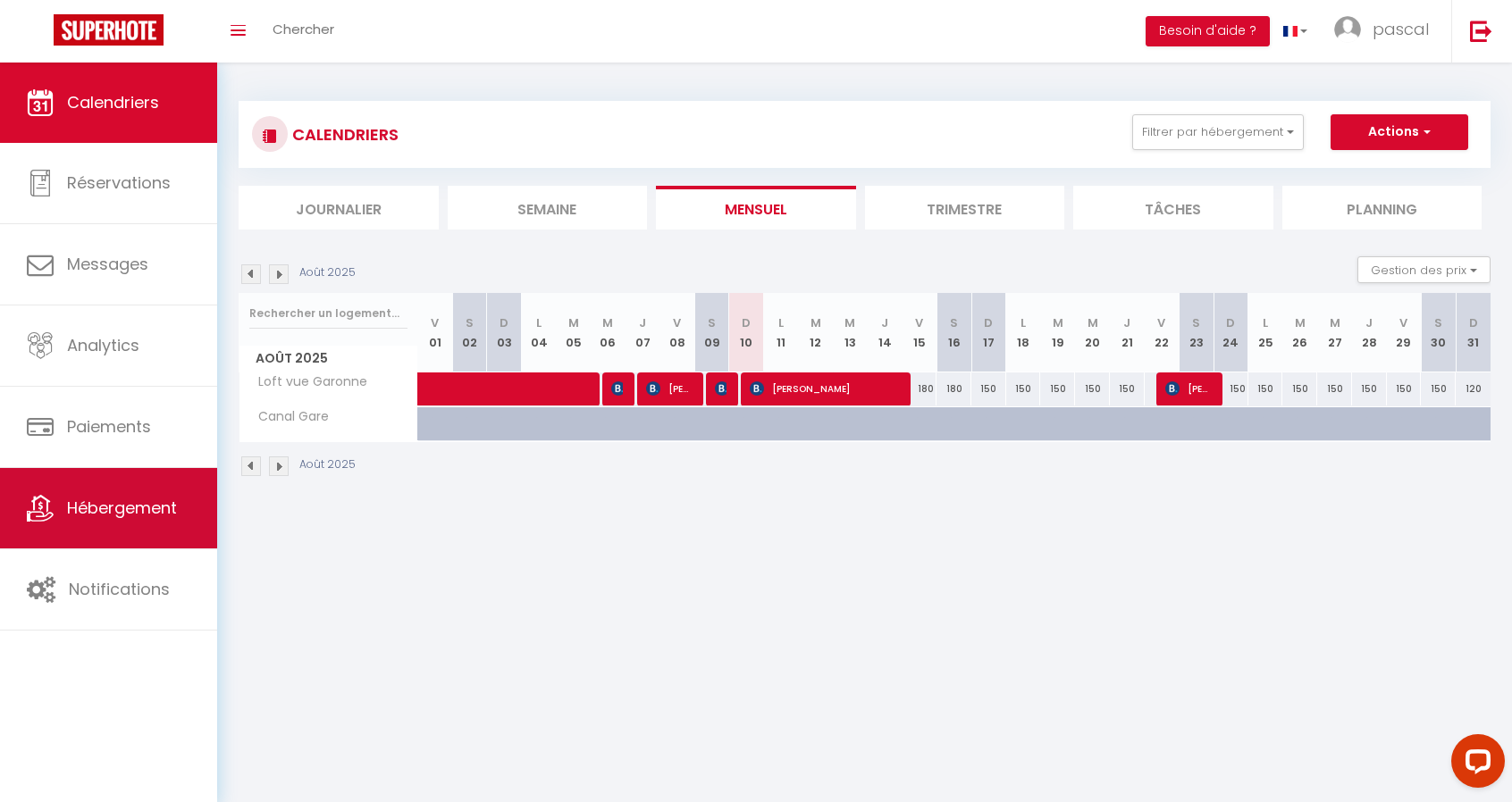
click at [128, 512] on span "Hébergement" at bounding box center [122, 508] width 109 height 22
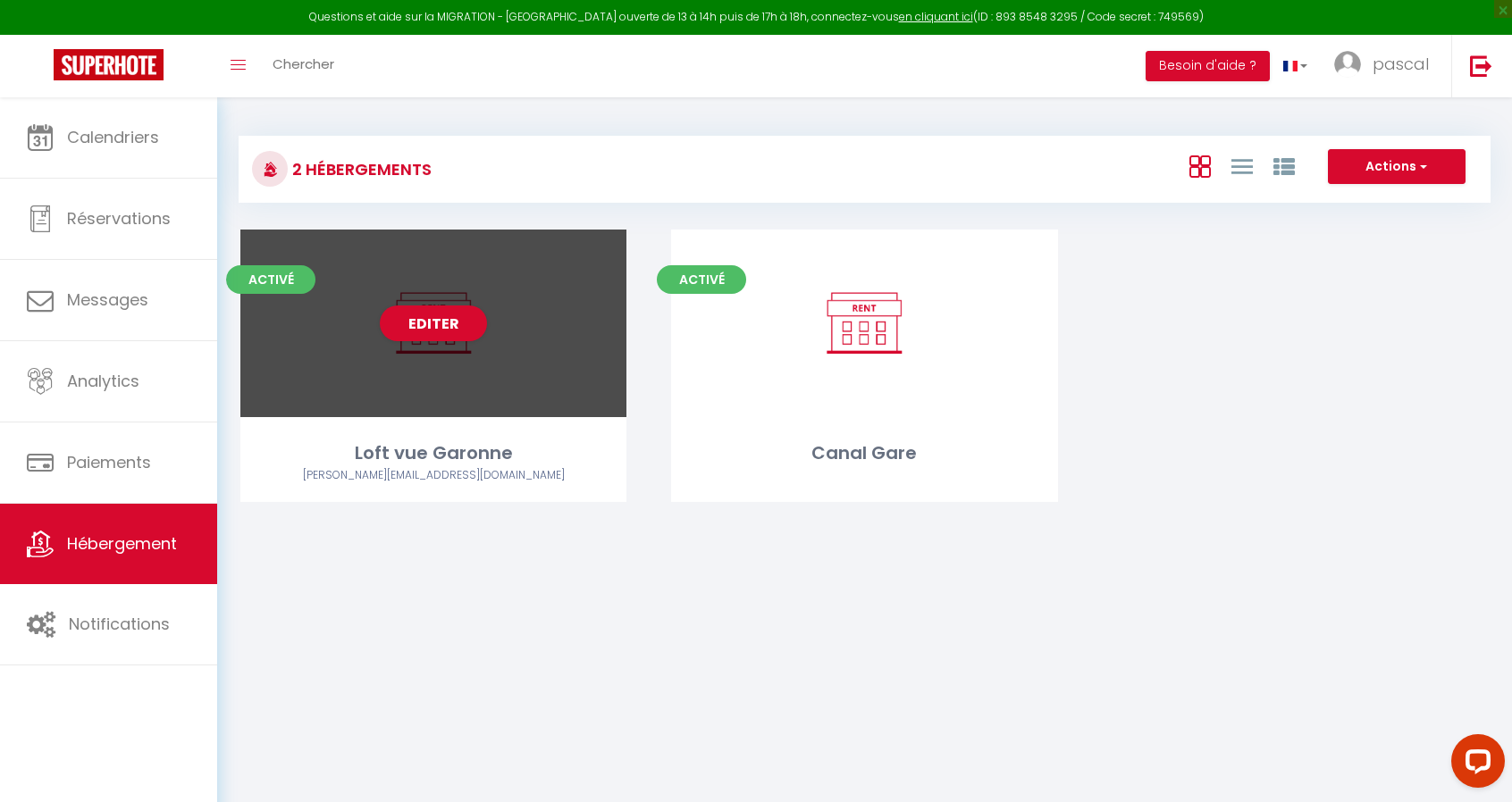
click at [534, 325] on div "Editer" at bounding box center [433, 323] width 386 height 187
select select "3"
select select "2"
select select "1"
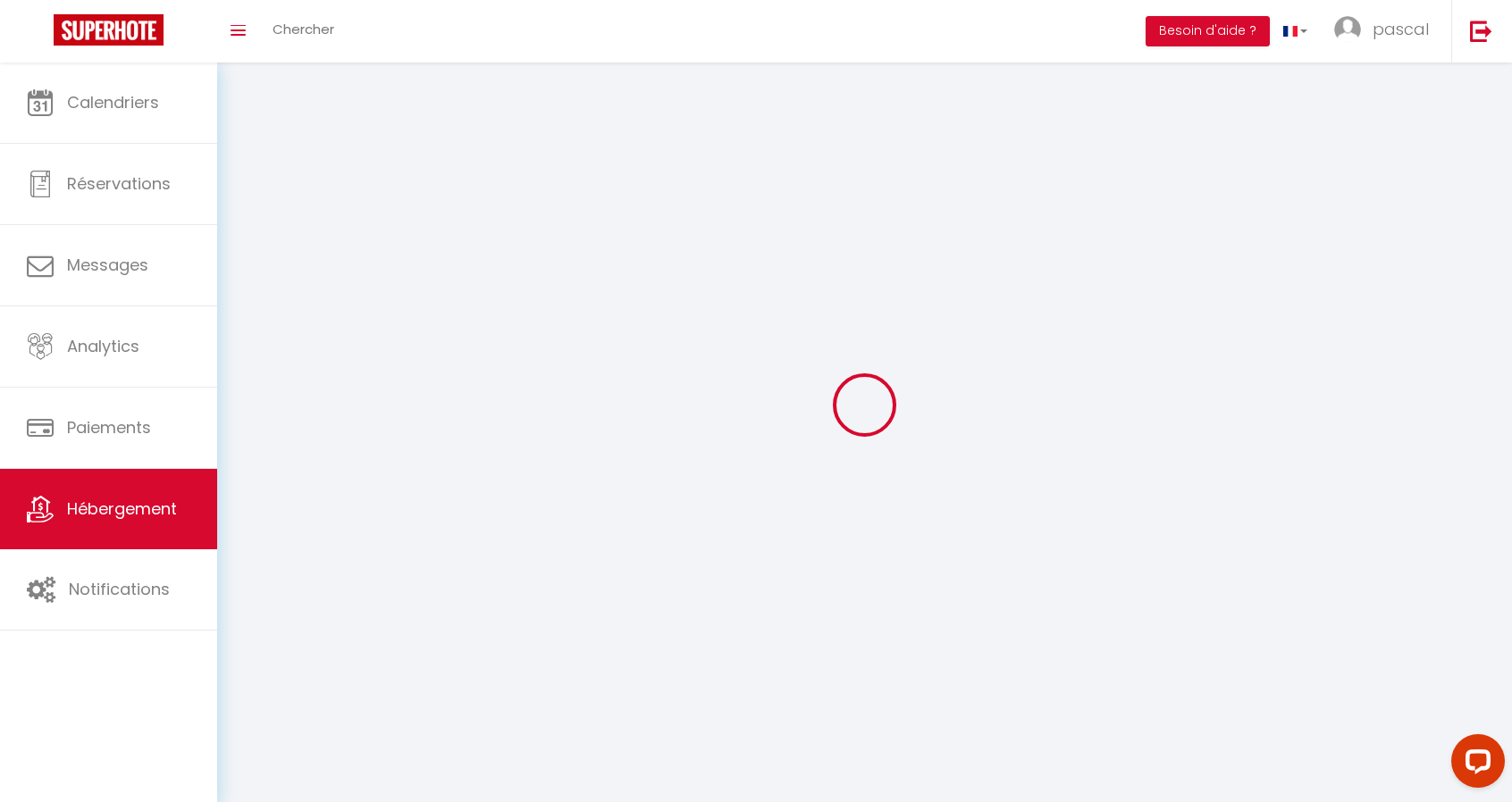
select select
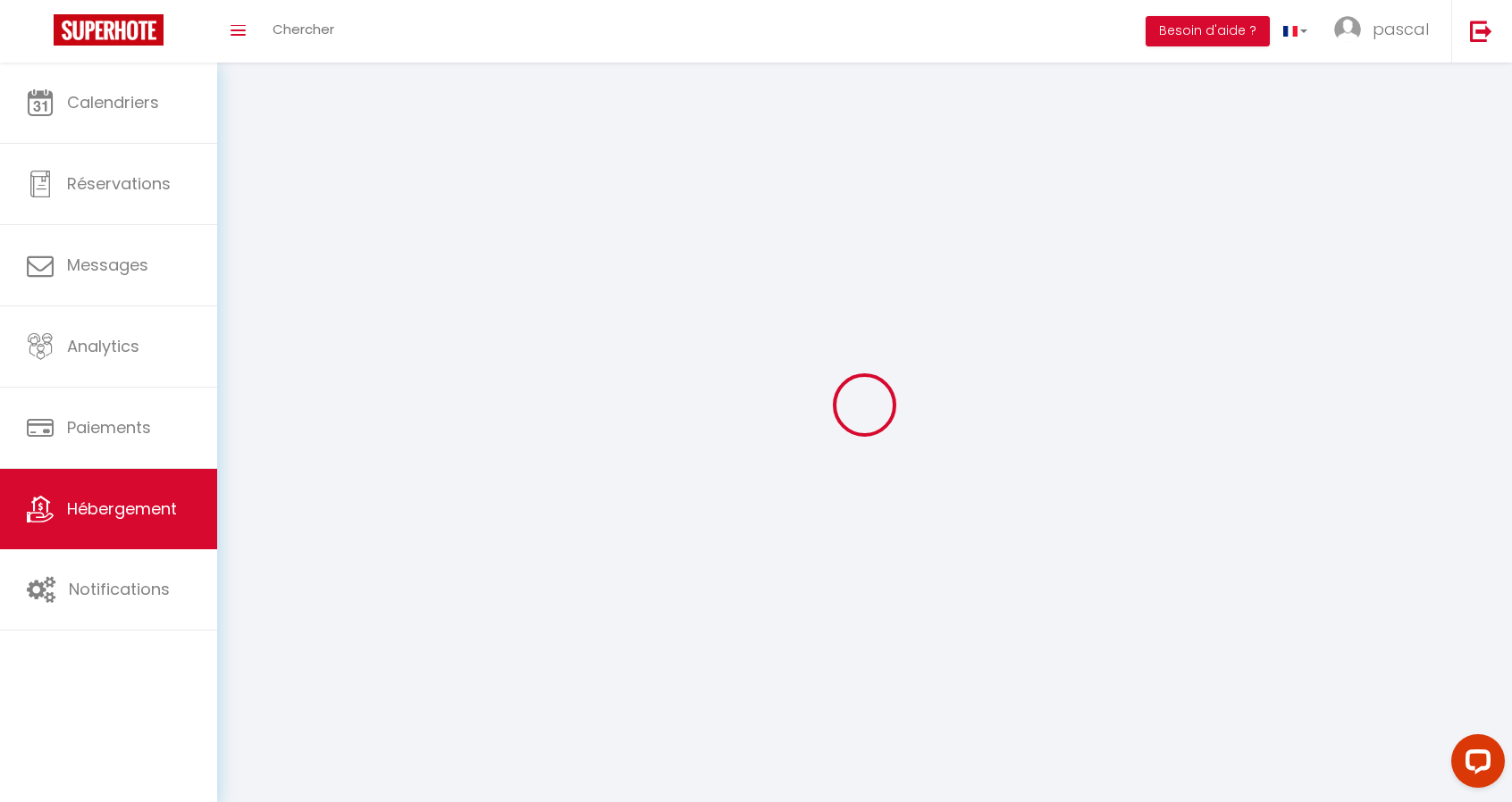
select select
checkbox input "false"
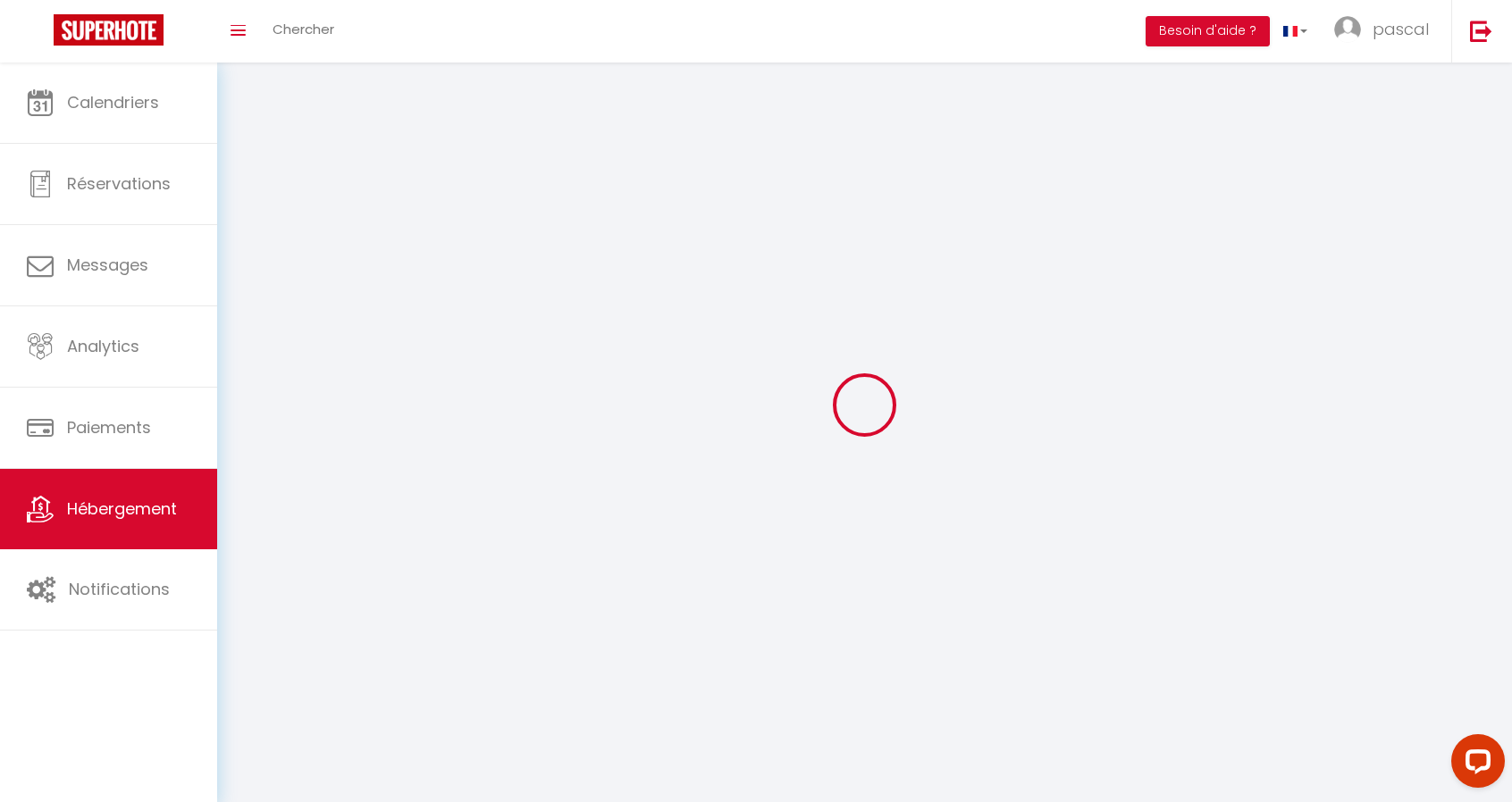
select select
select select "1"
select select "28"
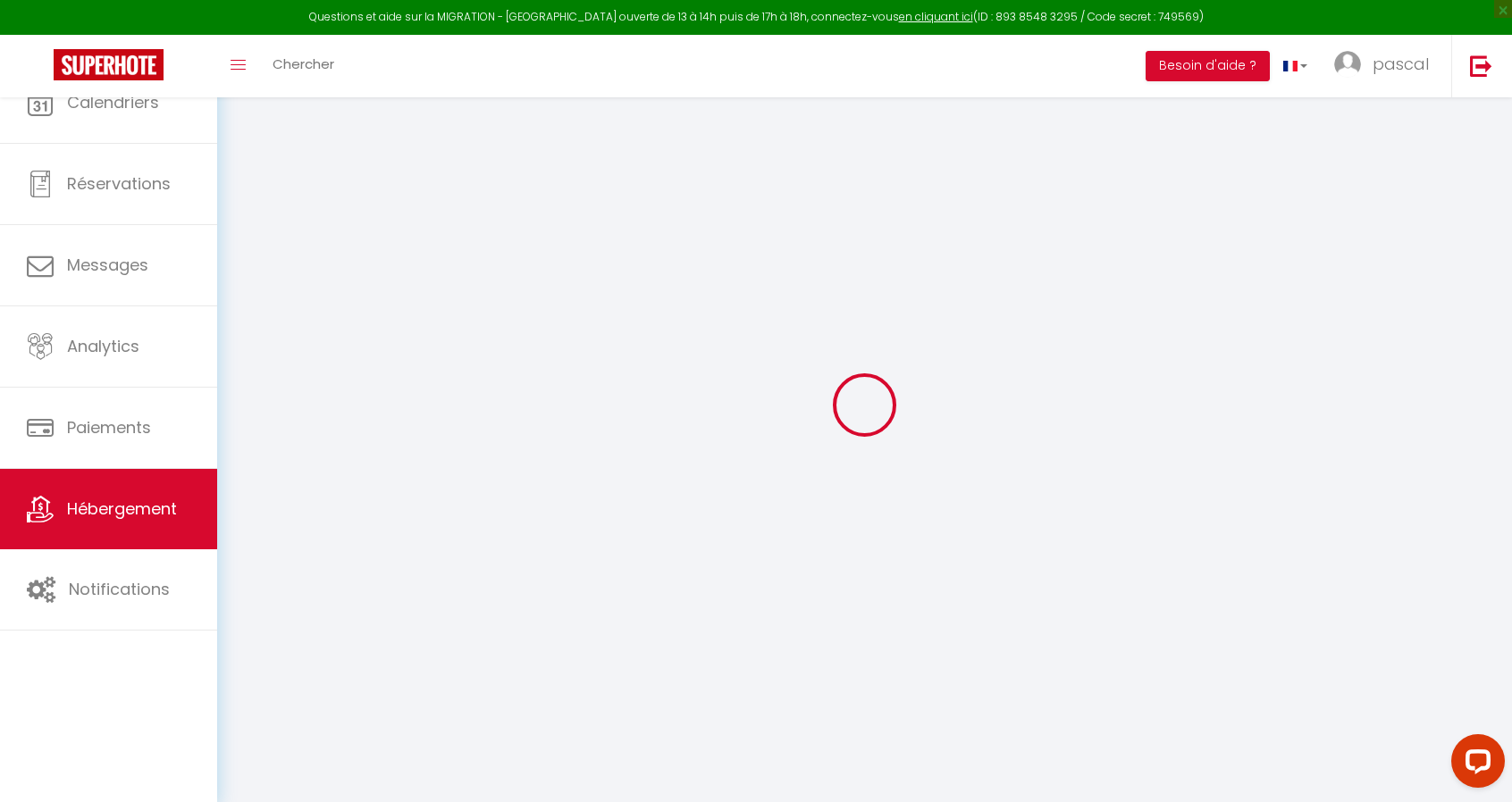
select select
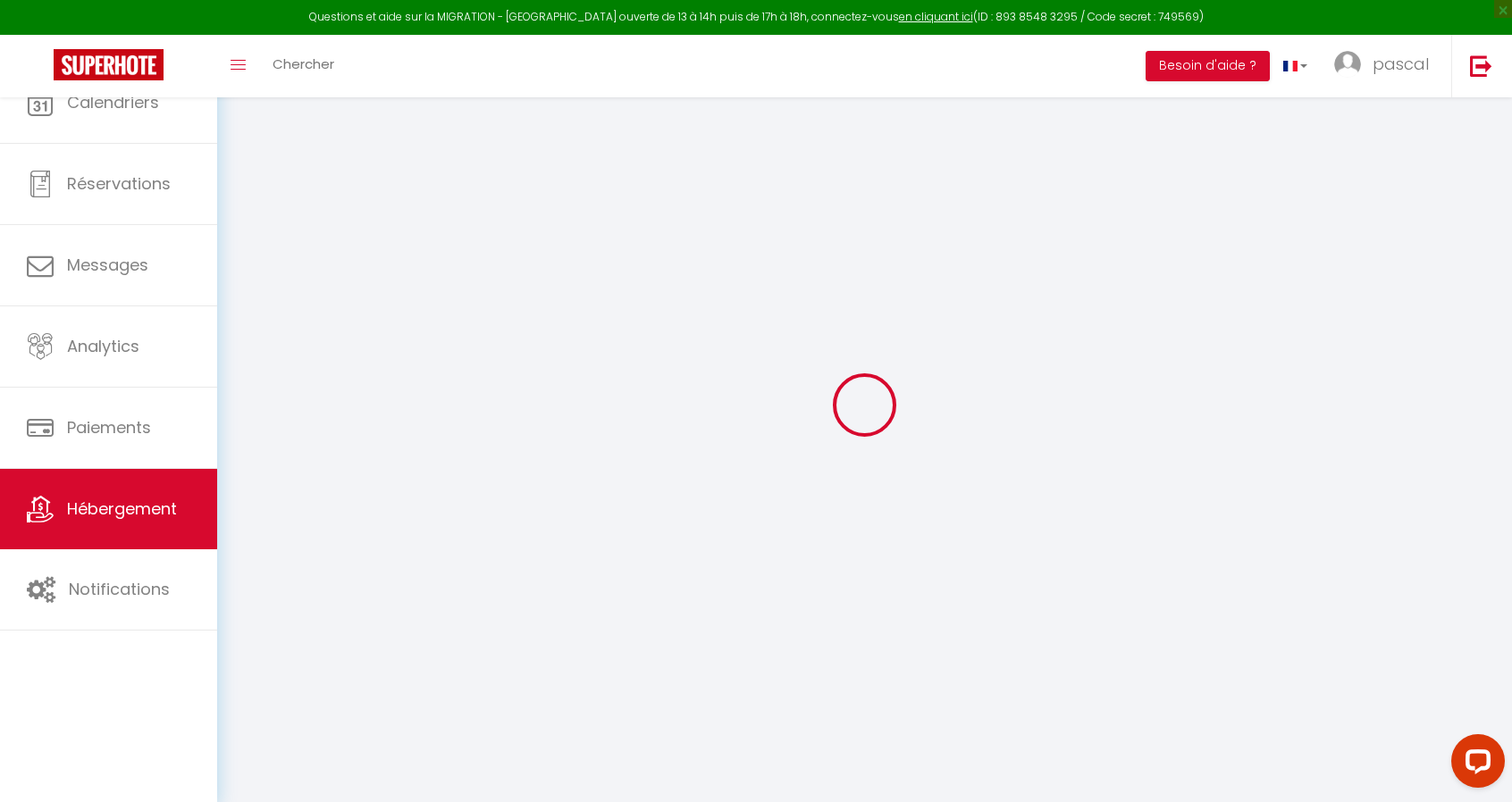
select select
checkbox input "false"
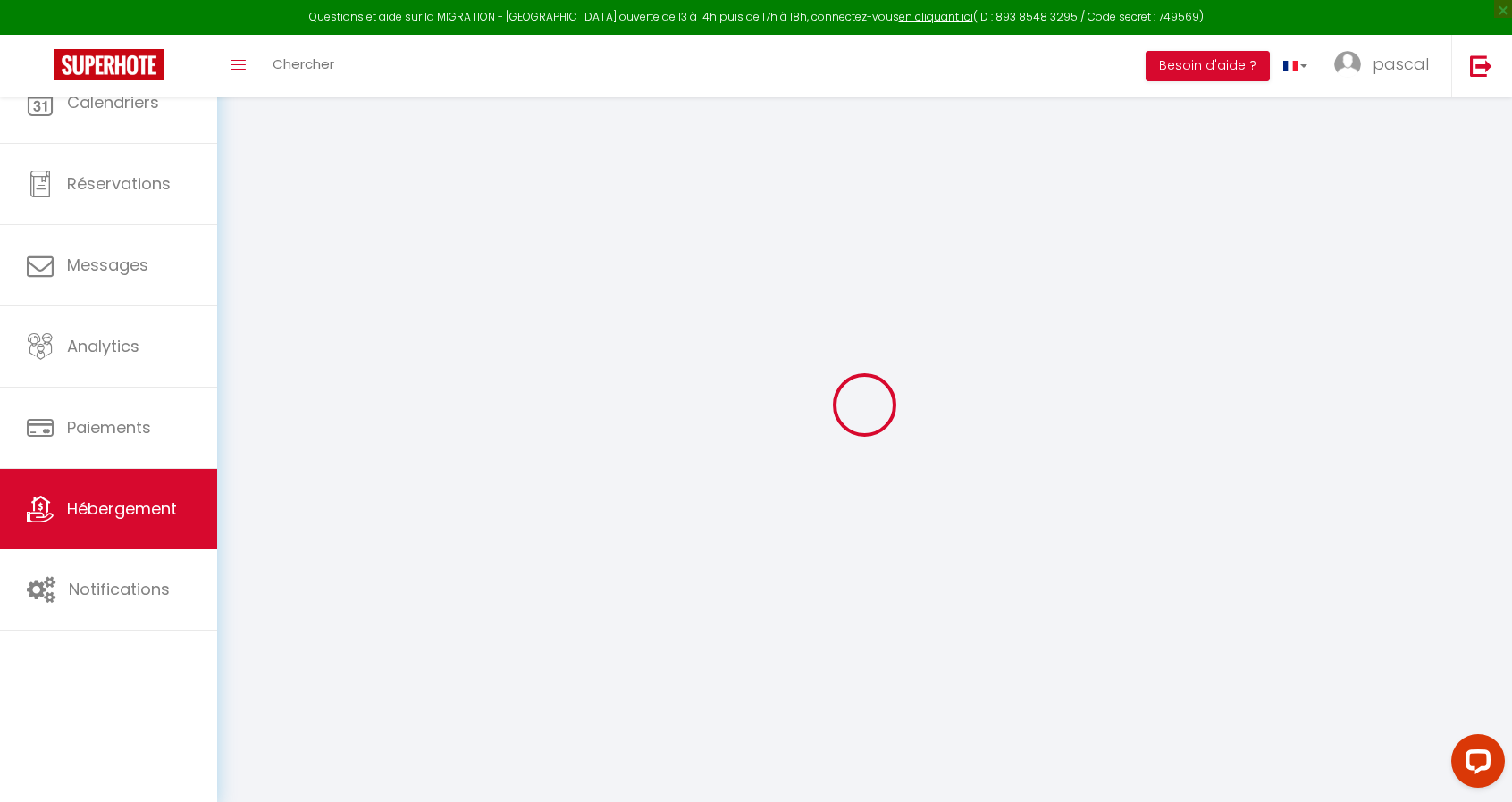
select select
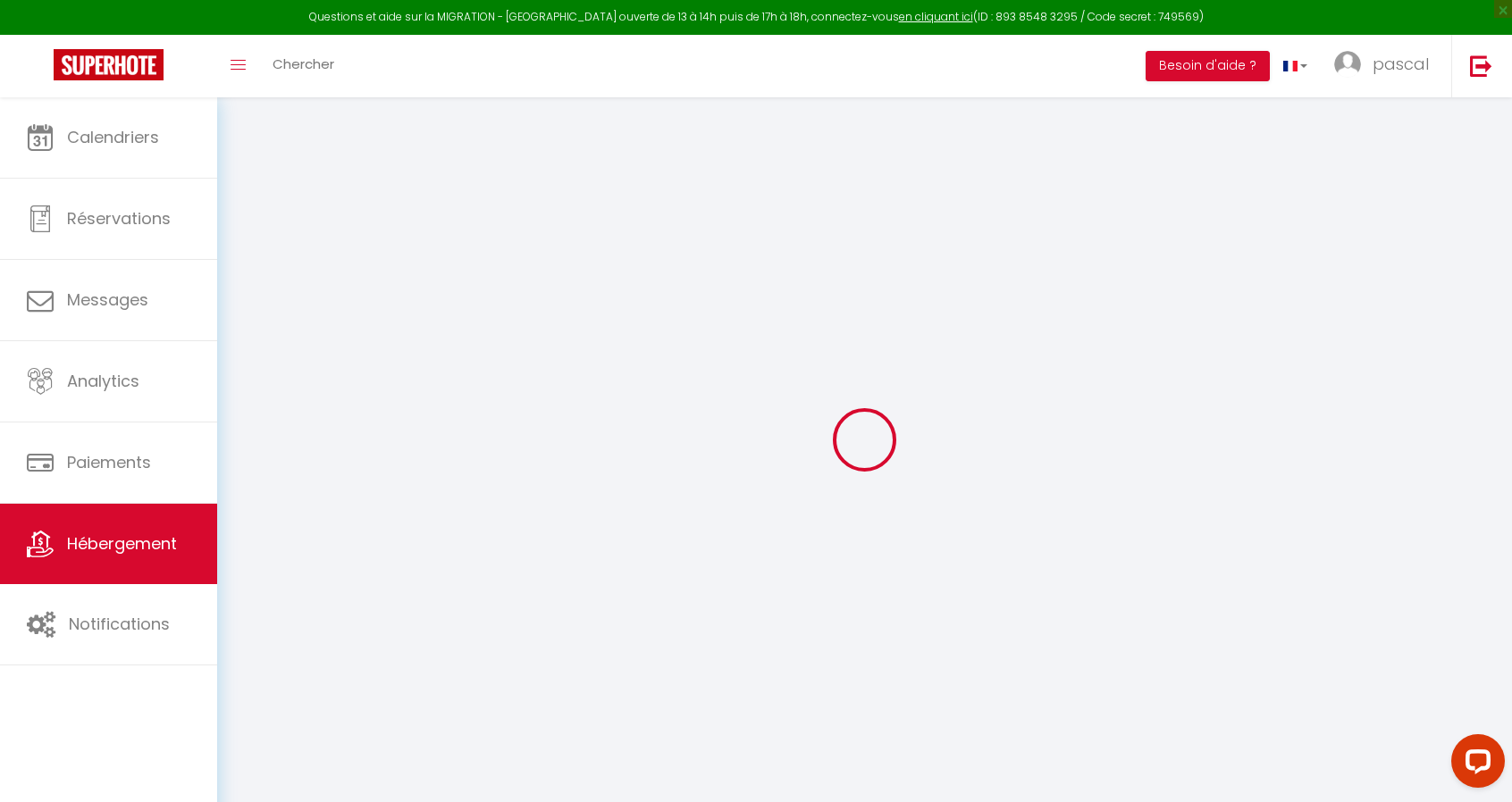
select select
checkbox input "false"
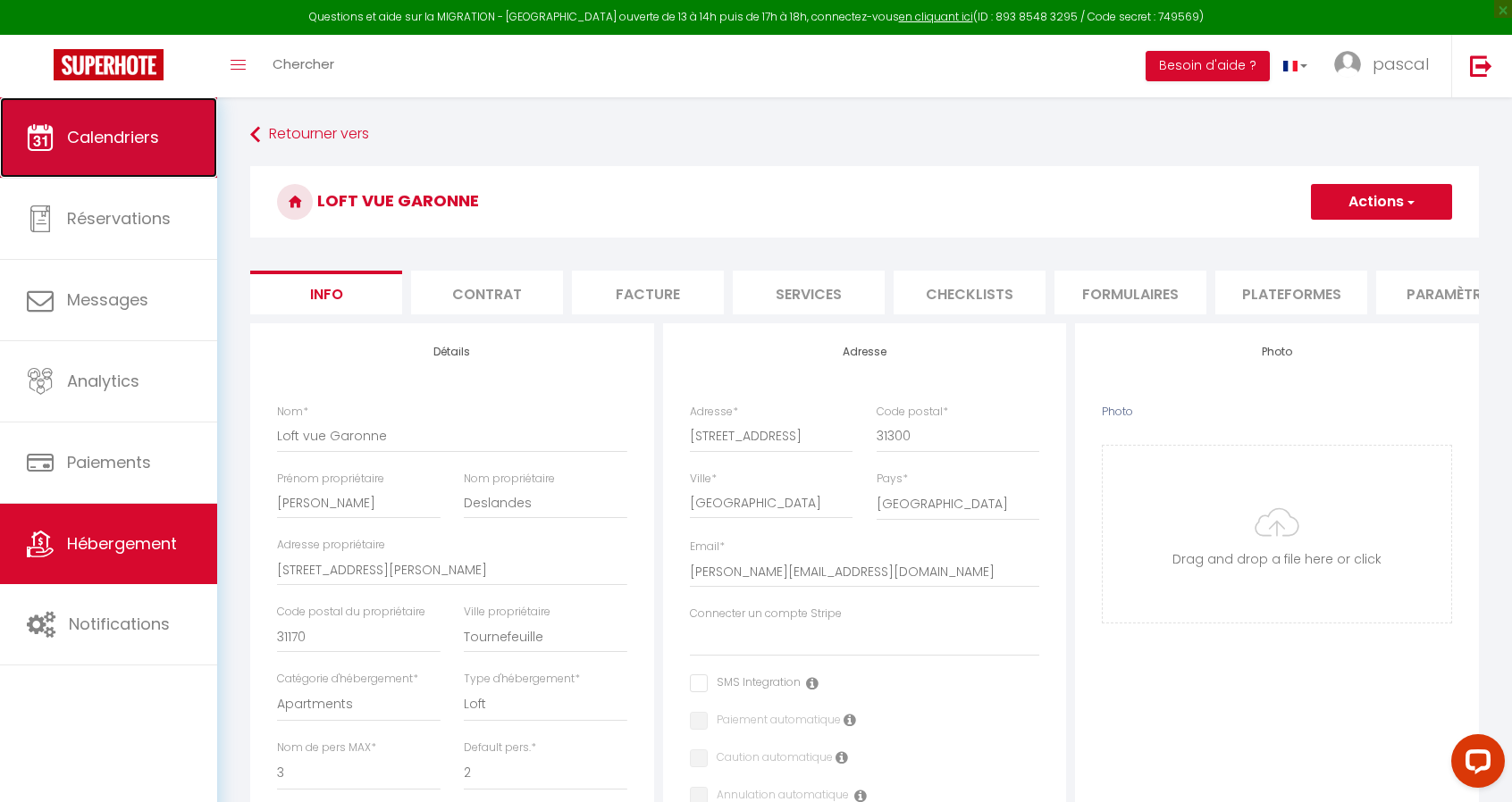
click at [157, 138] on span "Calendriers" at bounding box center [113, 136] width 92 height 22
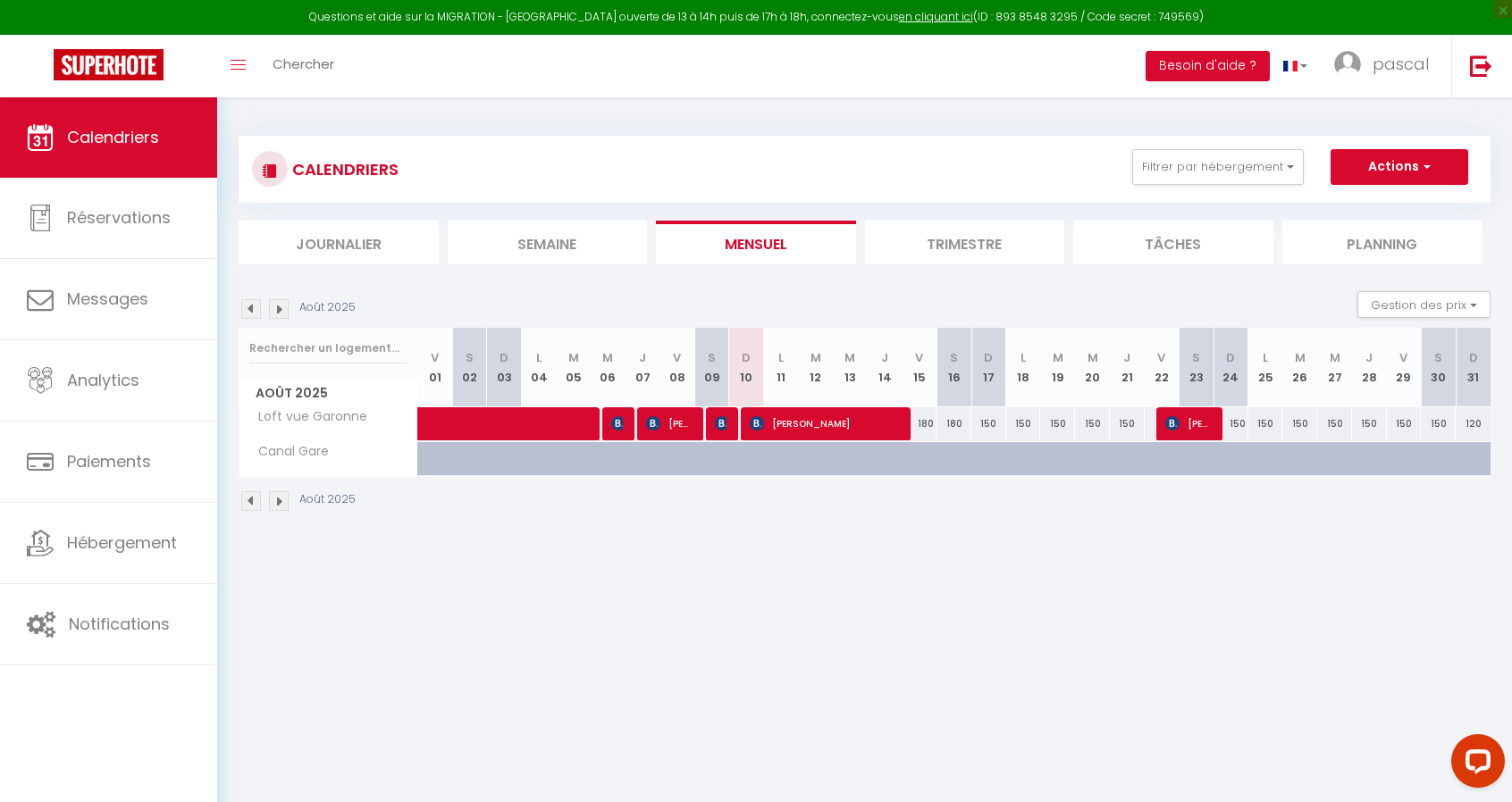
click at [279, 498] on img at bounding box center [279, 501] width 20 height 20
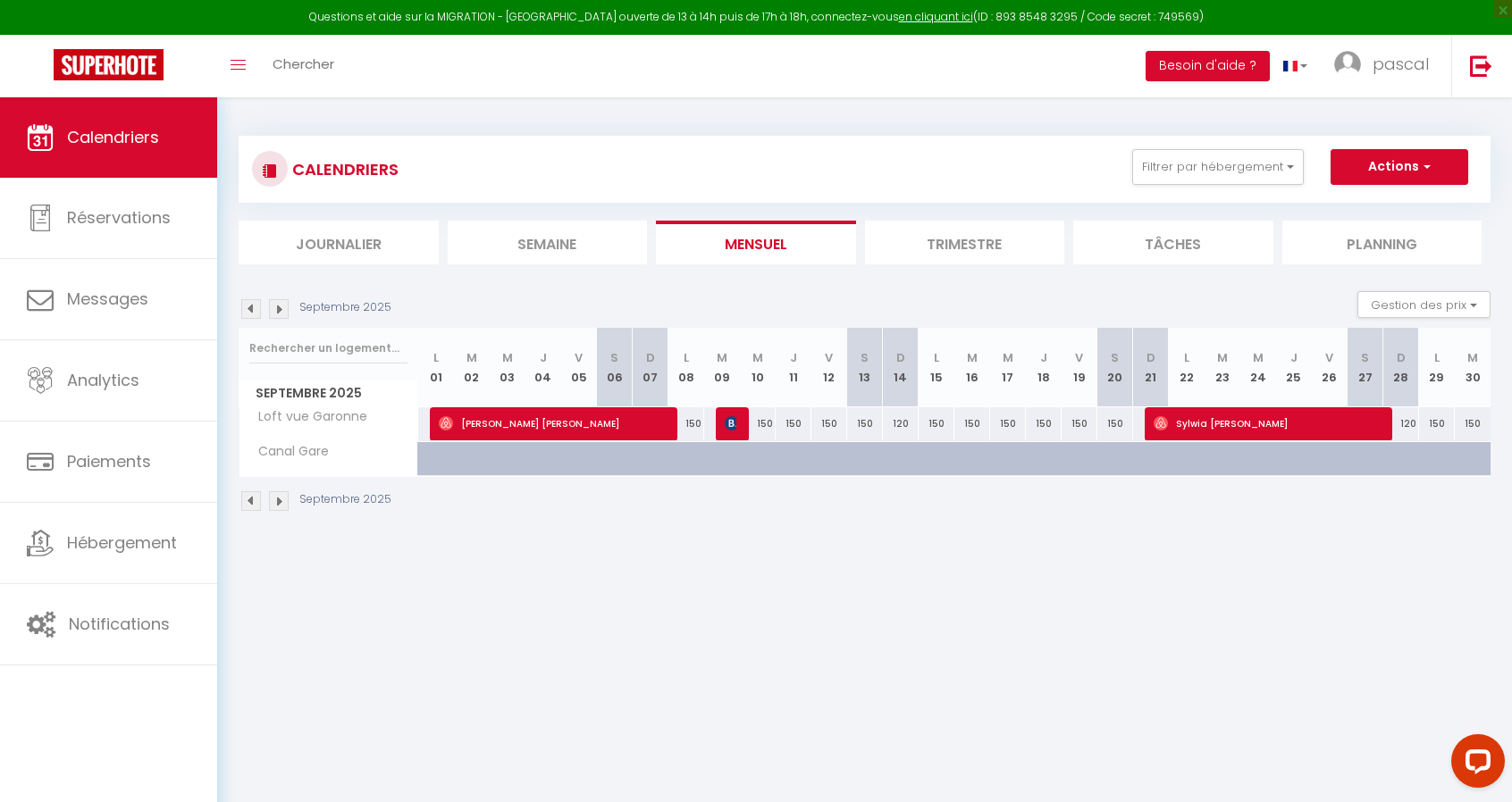
click at [279, 498] on img at bounding box center [279, 501] width 20 height 20
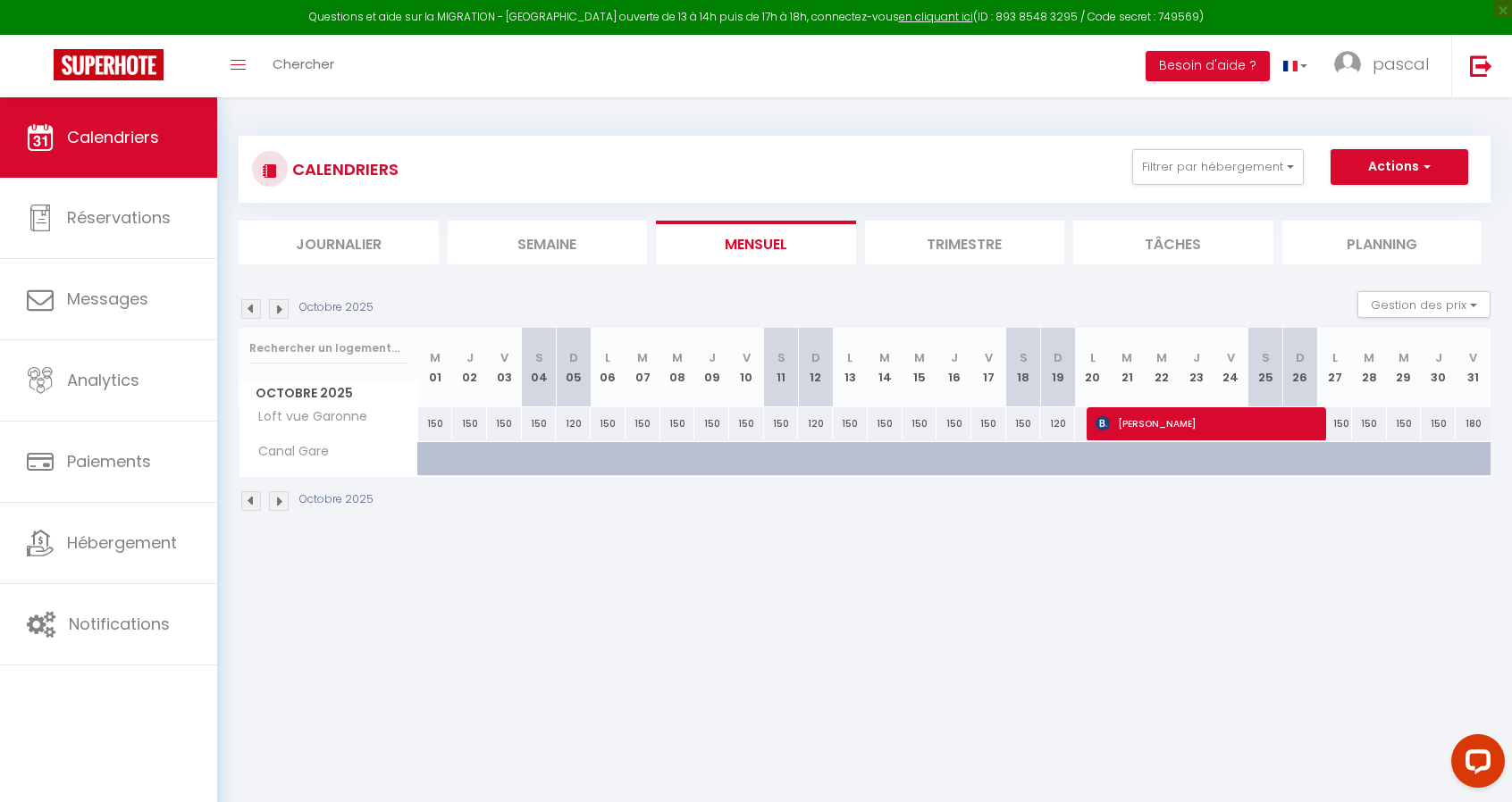
click at [279, 498] on img at bounding box center [279, 501] width 20 height 20
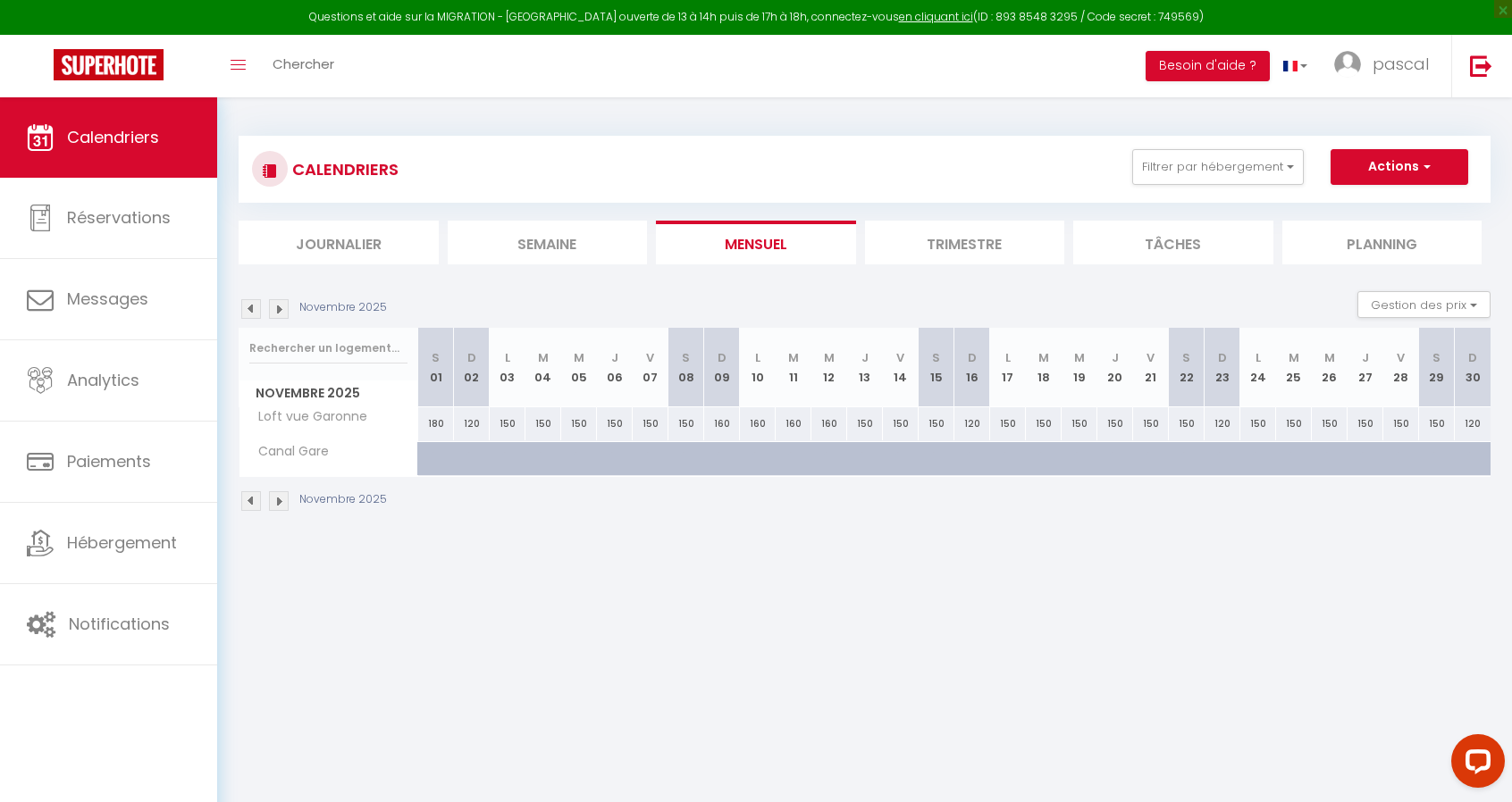
click at [279, 498] on img at bounding box center [279, 501] width 20 height 20
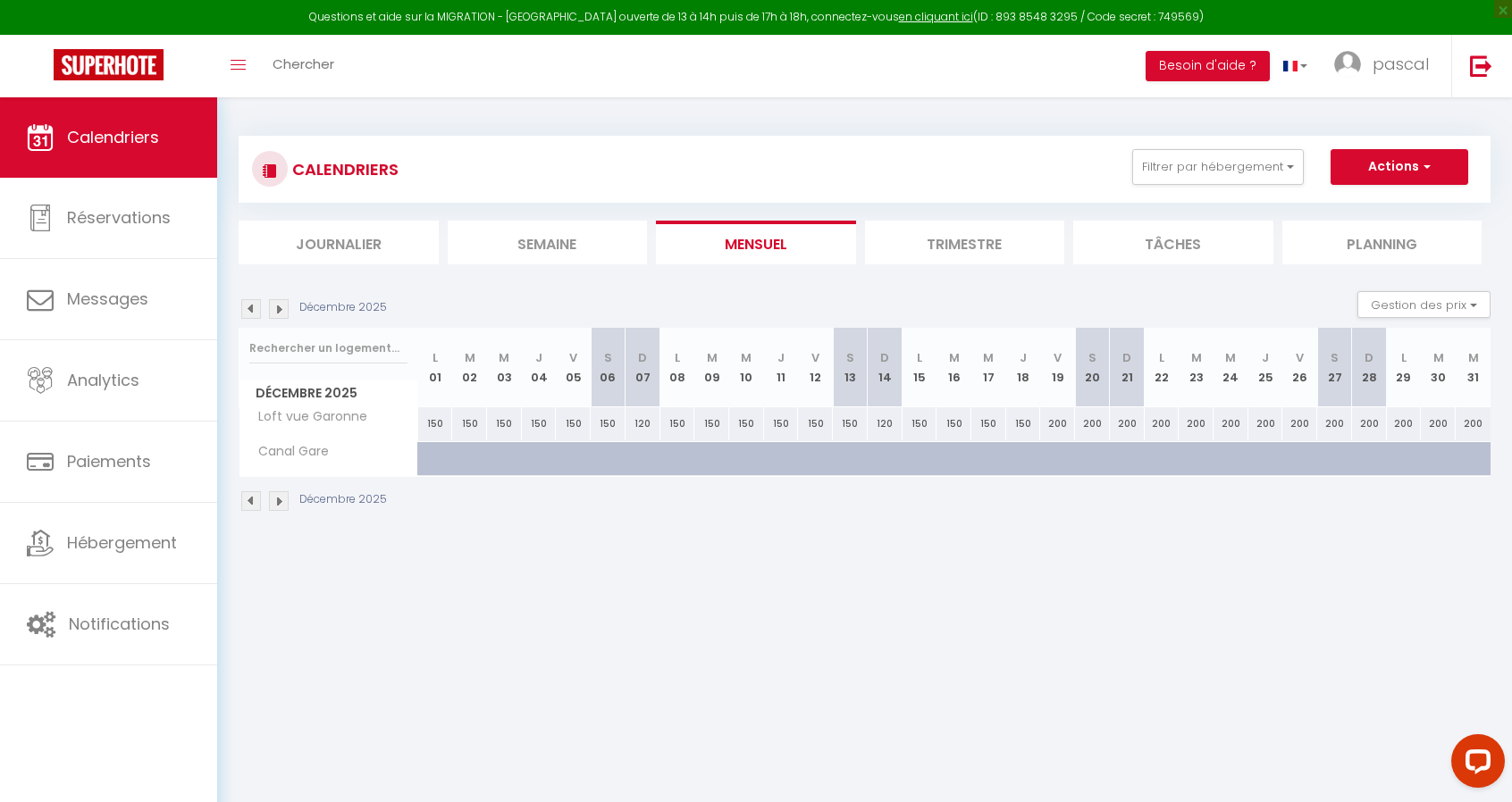
click at [279, 498] on img at bounding box center [279, 501] width 20 height 20
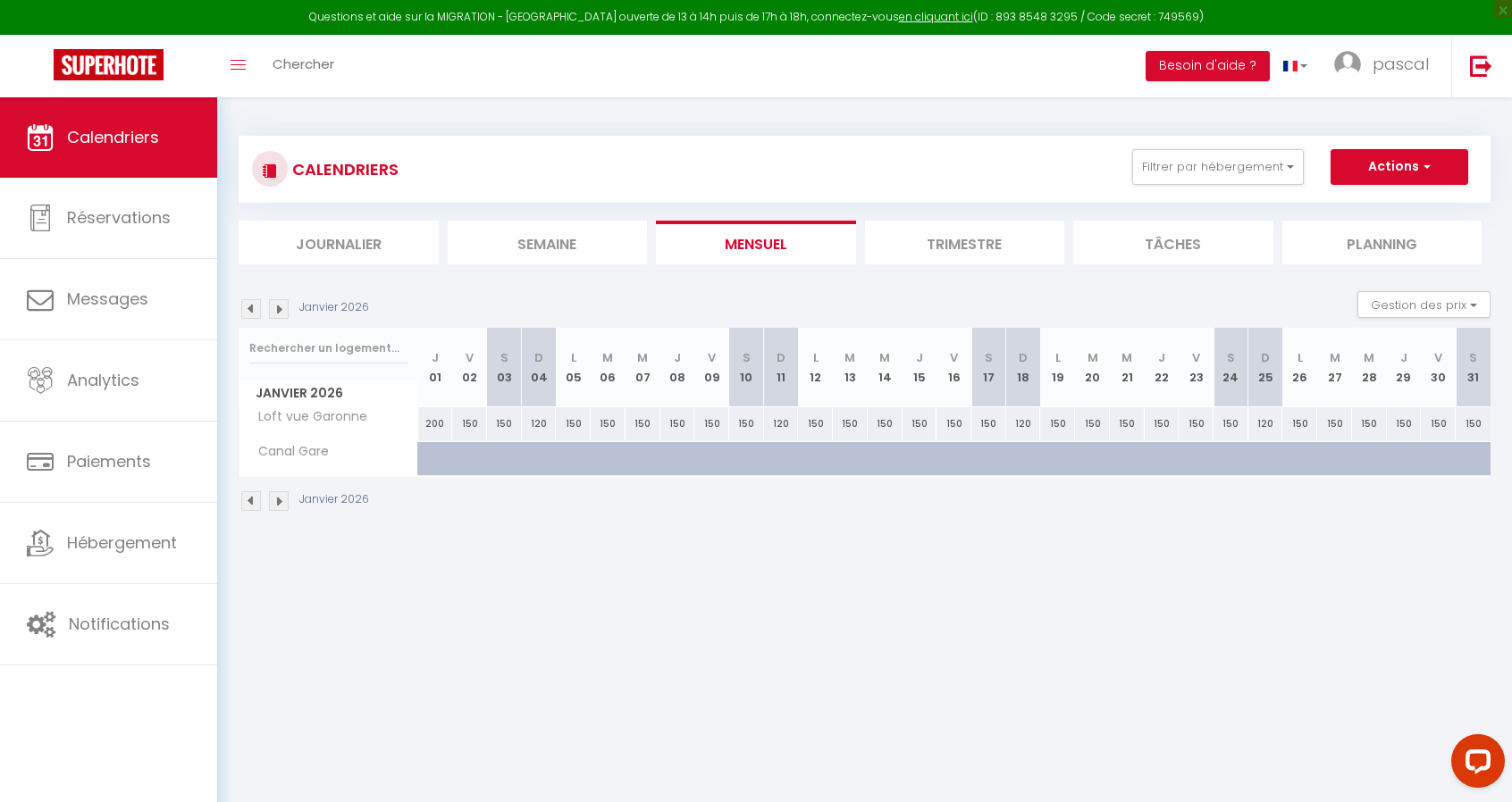
click at [279, 498] on img at bounding box center [279, 501] width 20 height 20
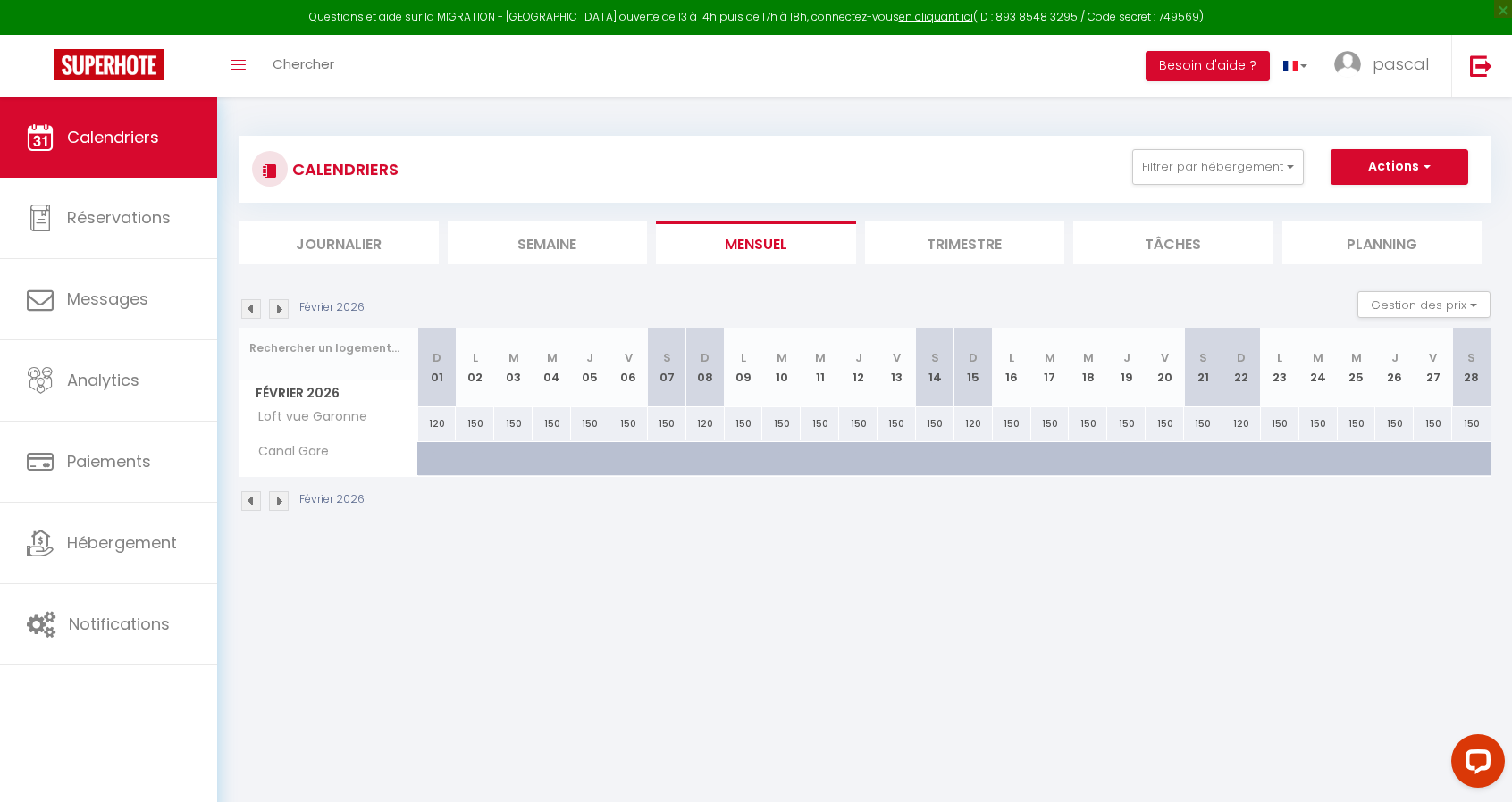
click at [279, 498] on img at bounding box center [279, 501] width 20 height 20
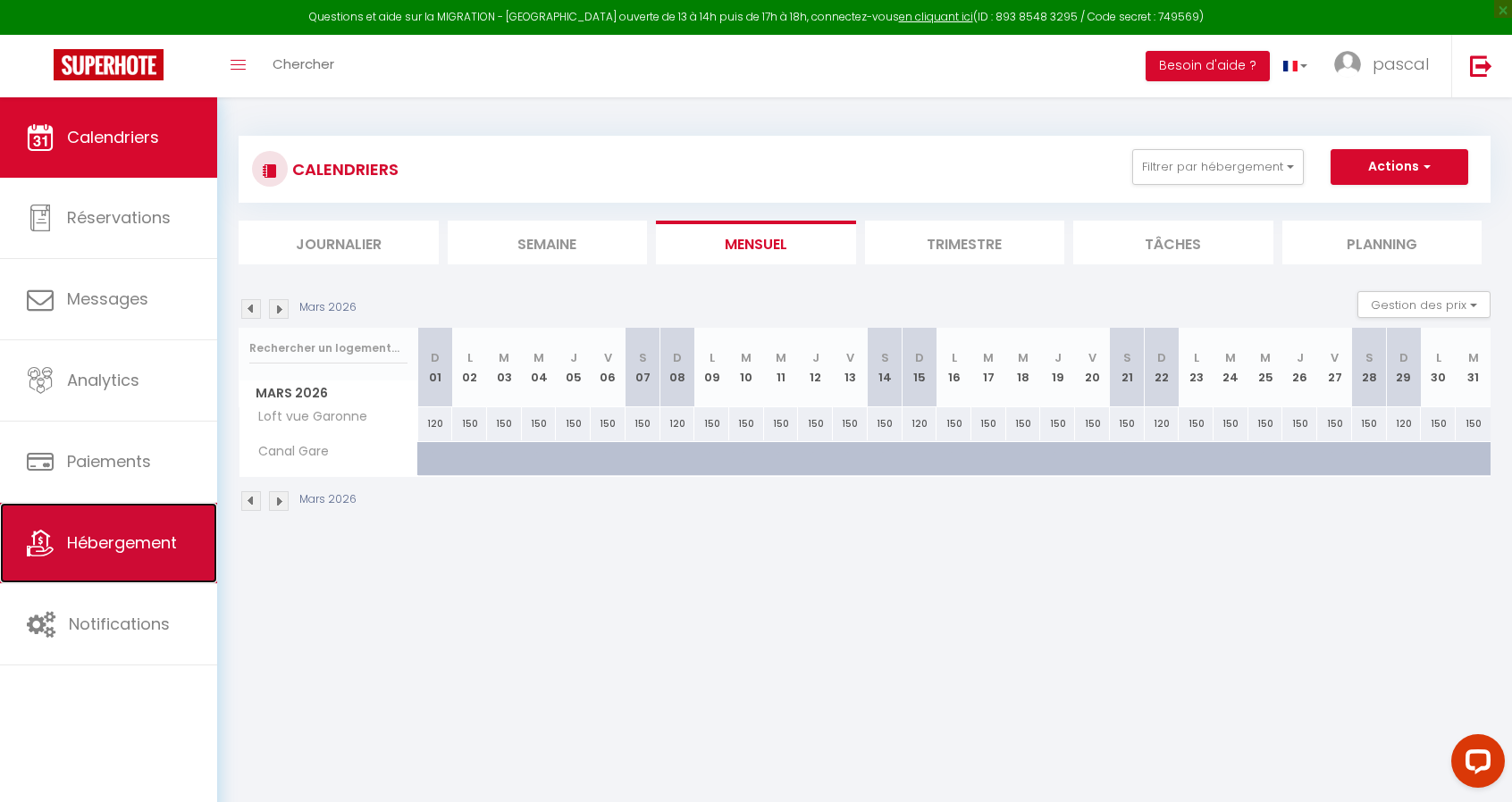
click at [129, 538] on span "Hébergement" at bounding box center [122, 542] width 109 height 22
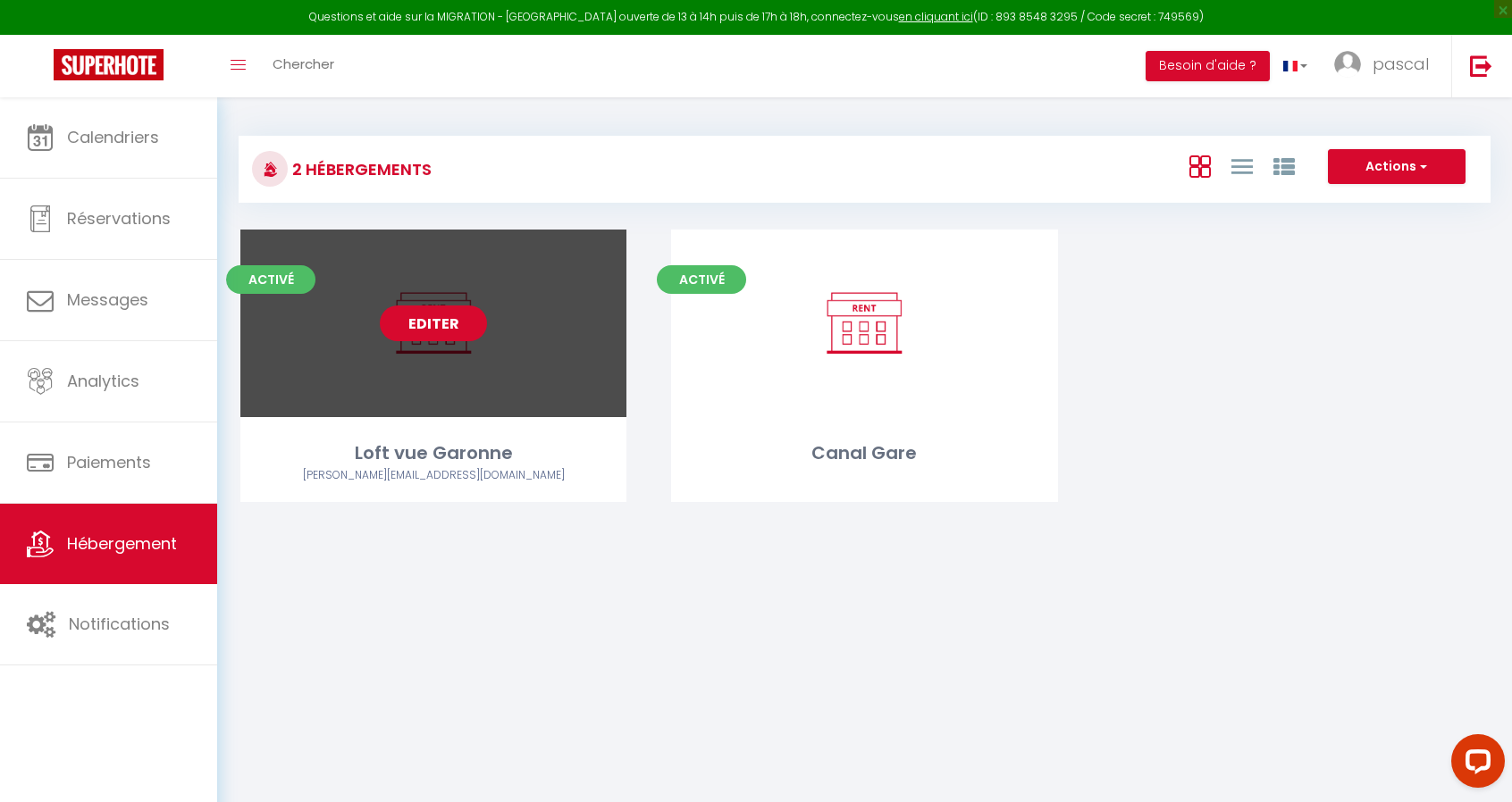
click at [457, 318] on link "Editer" at bounding box center [433, 324] width 107 height 36
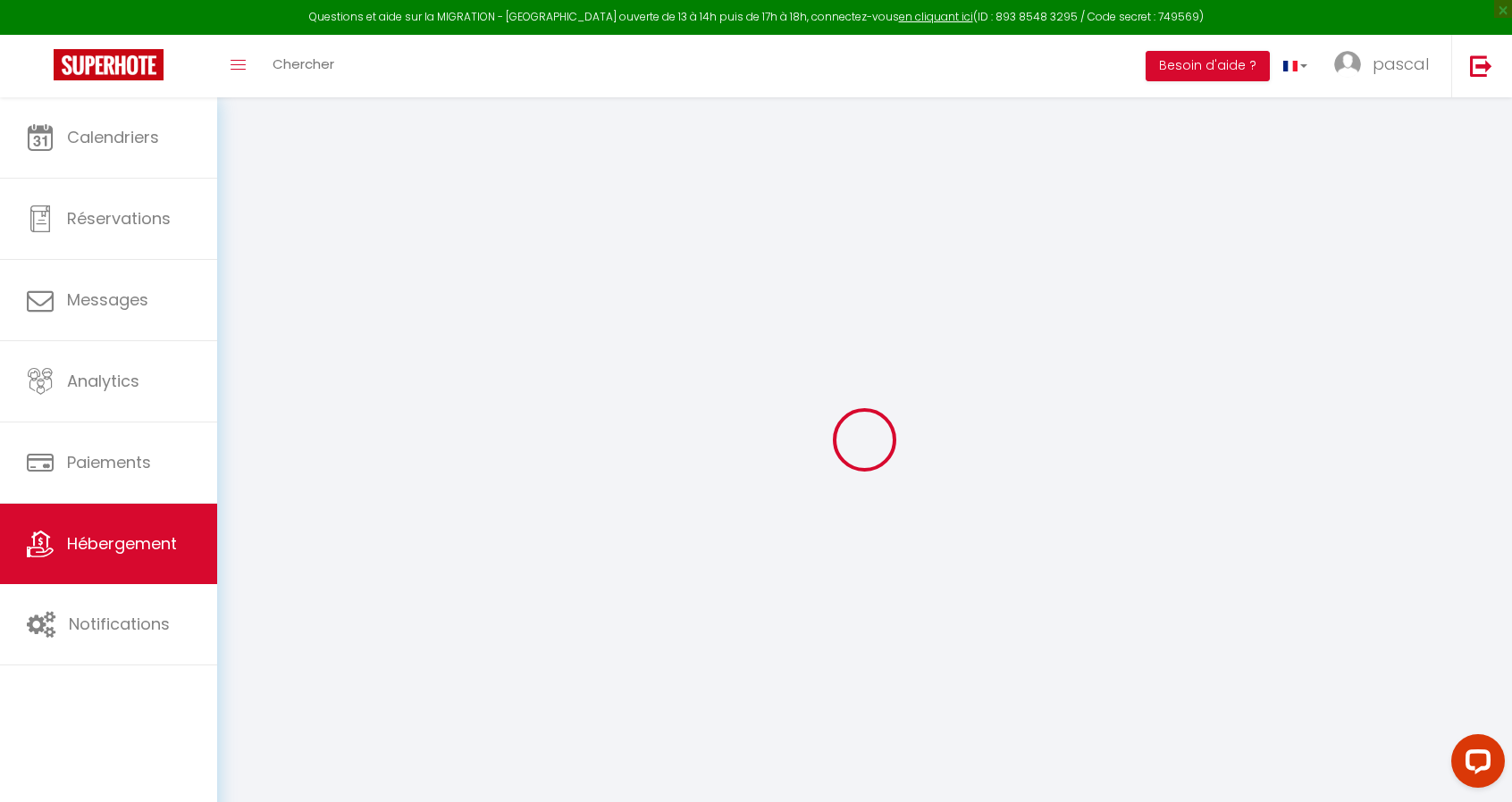
type input "Loft vue Garonne"
type input "[PERSON_NAME]"
type input "Deslandes"
type input "[STREET_ADDRESS][PERSON_NAME]"
type input "31170"
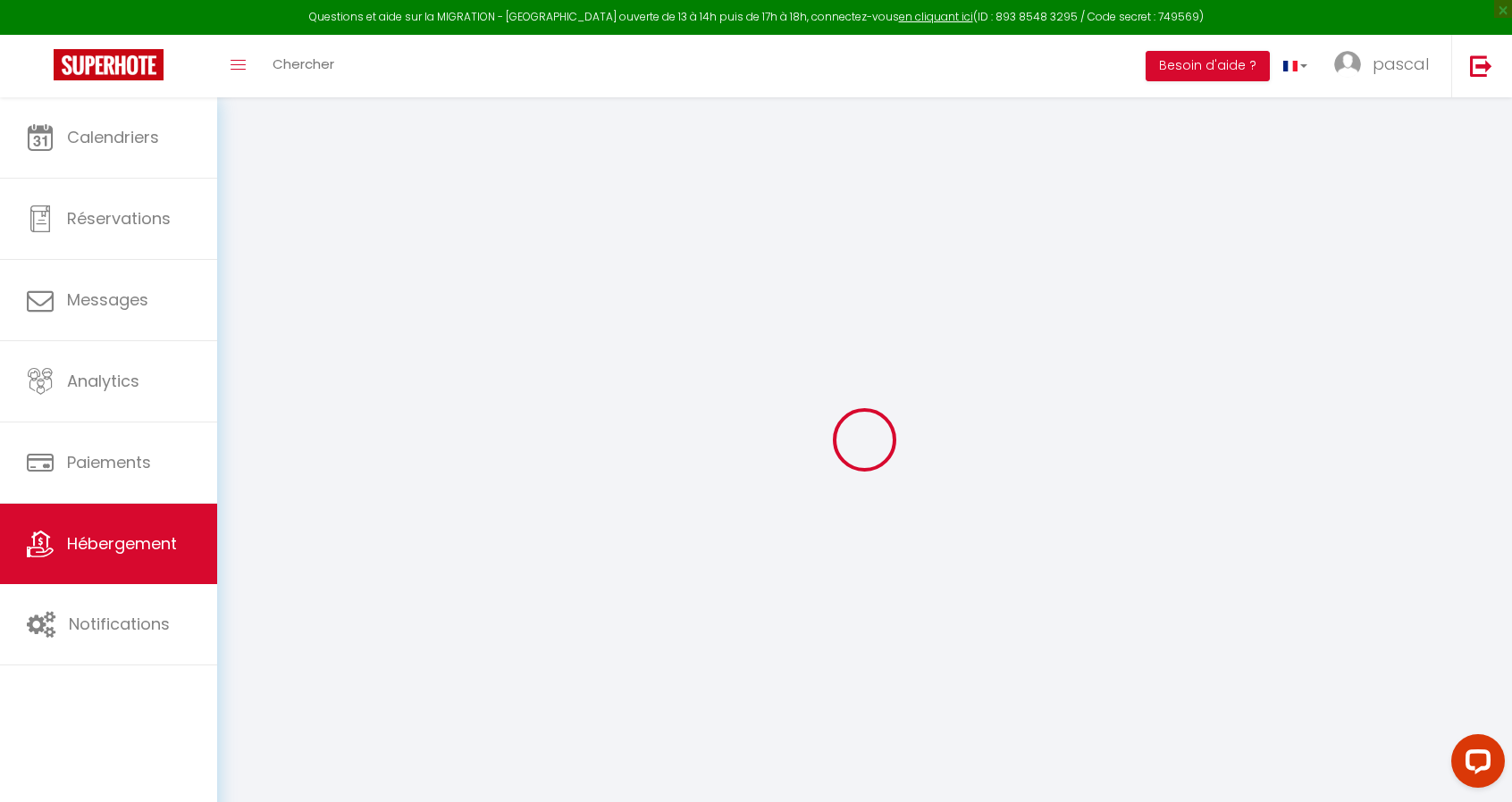
type input "Tournefeuille"
select select "loft"
type input "118"
type input "15"
type input "25"
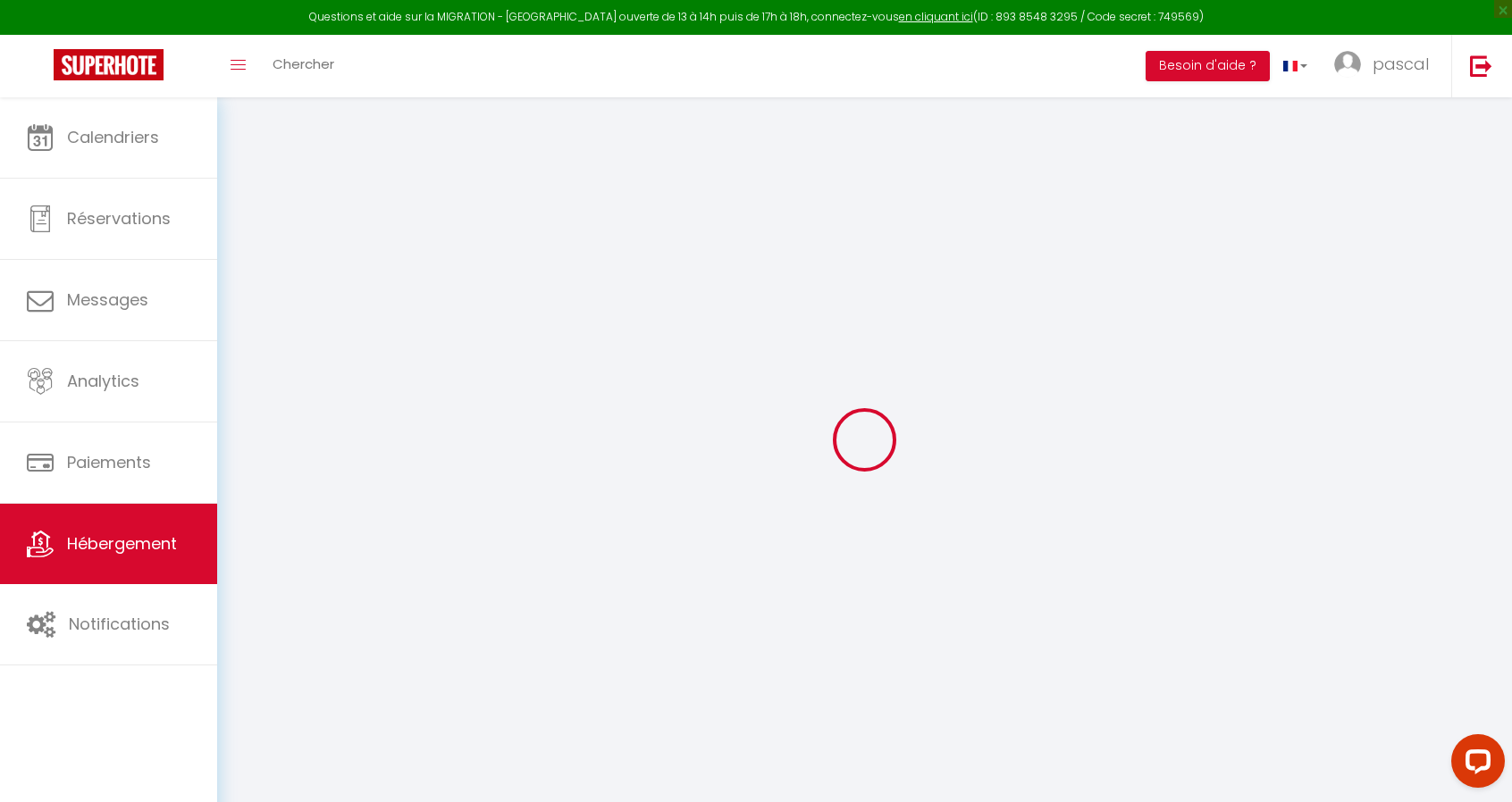
type input "2.30"
select select
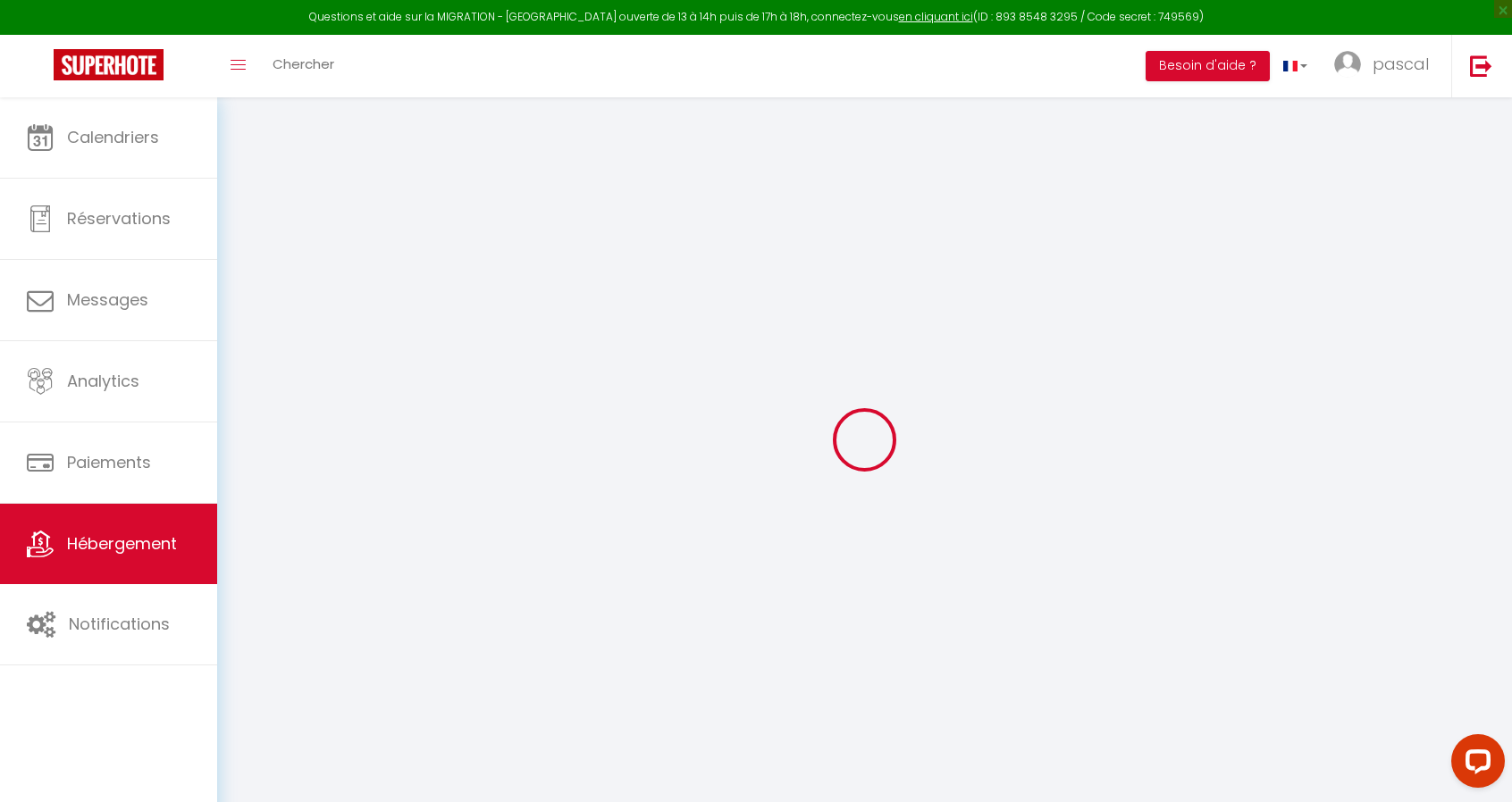
select select
type input "[STREET_ADDRESS]"
type input "31300"
type input "[GEOGRAPHIC_DATA]"
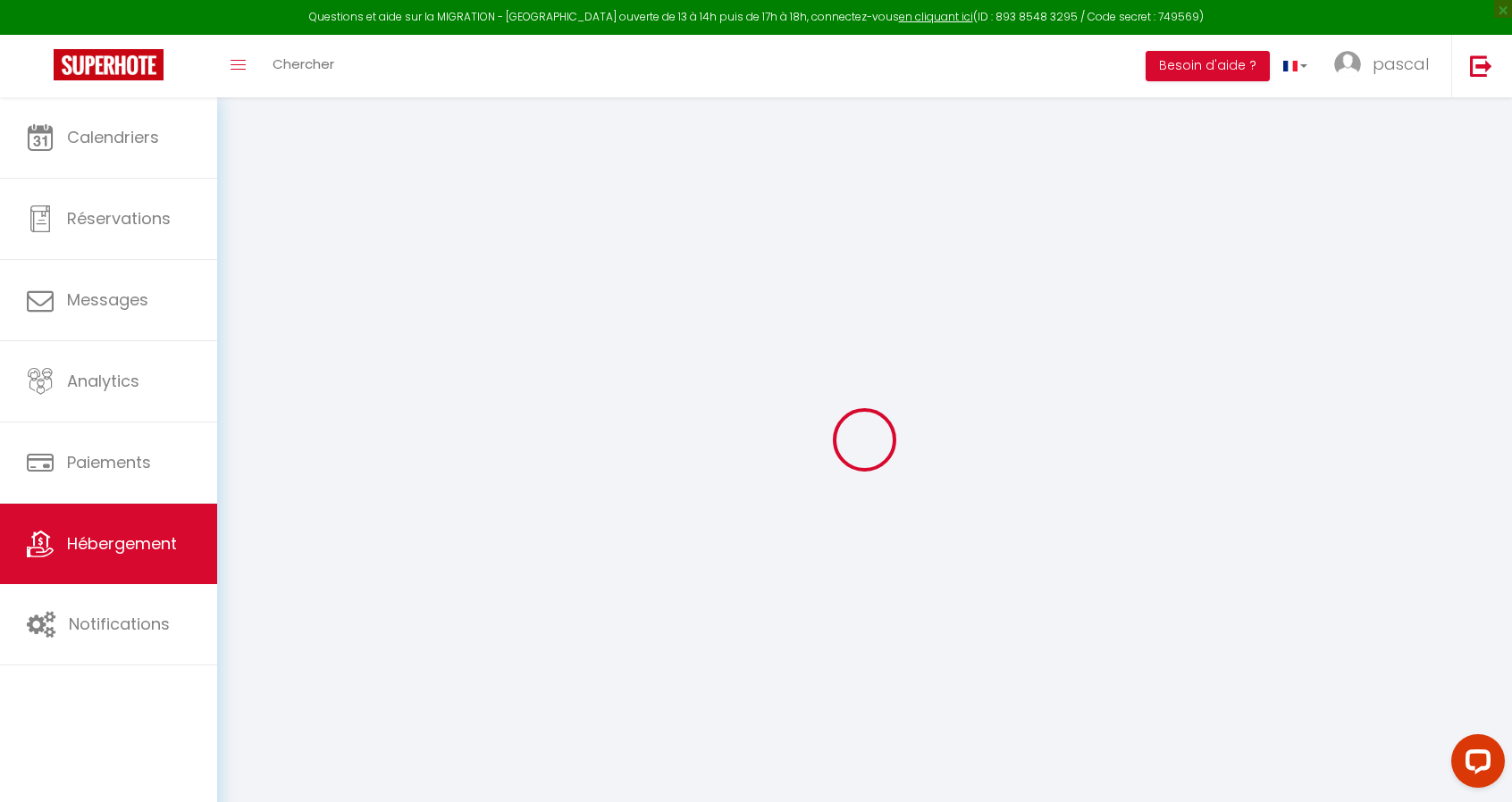
type input "[PERSON_NAME][EMAIL_ADDRESS][DOMAIN_NAME]"
select select
checkbox input "false"
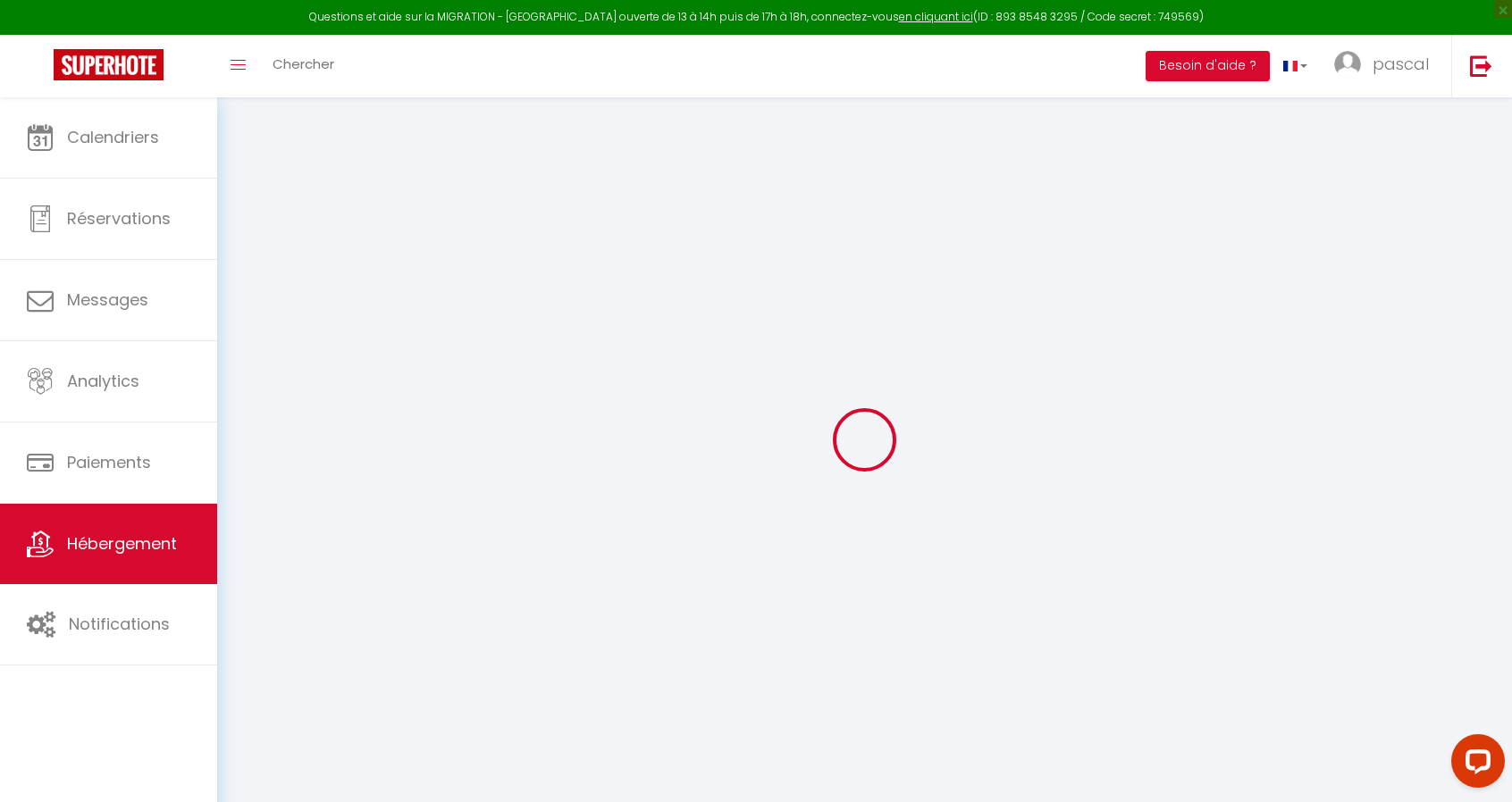
checkbox input "false"
type input "0"
type input "40"
type input "0"
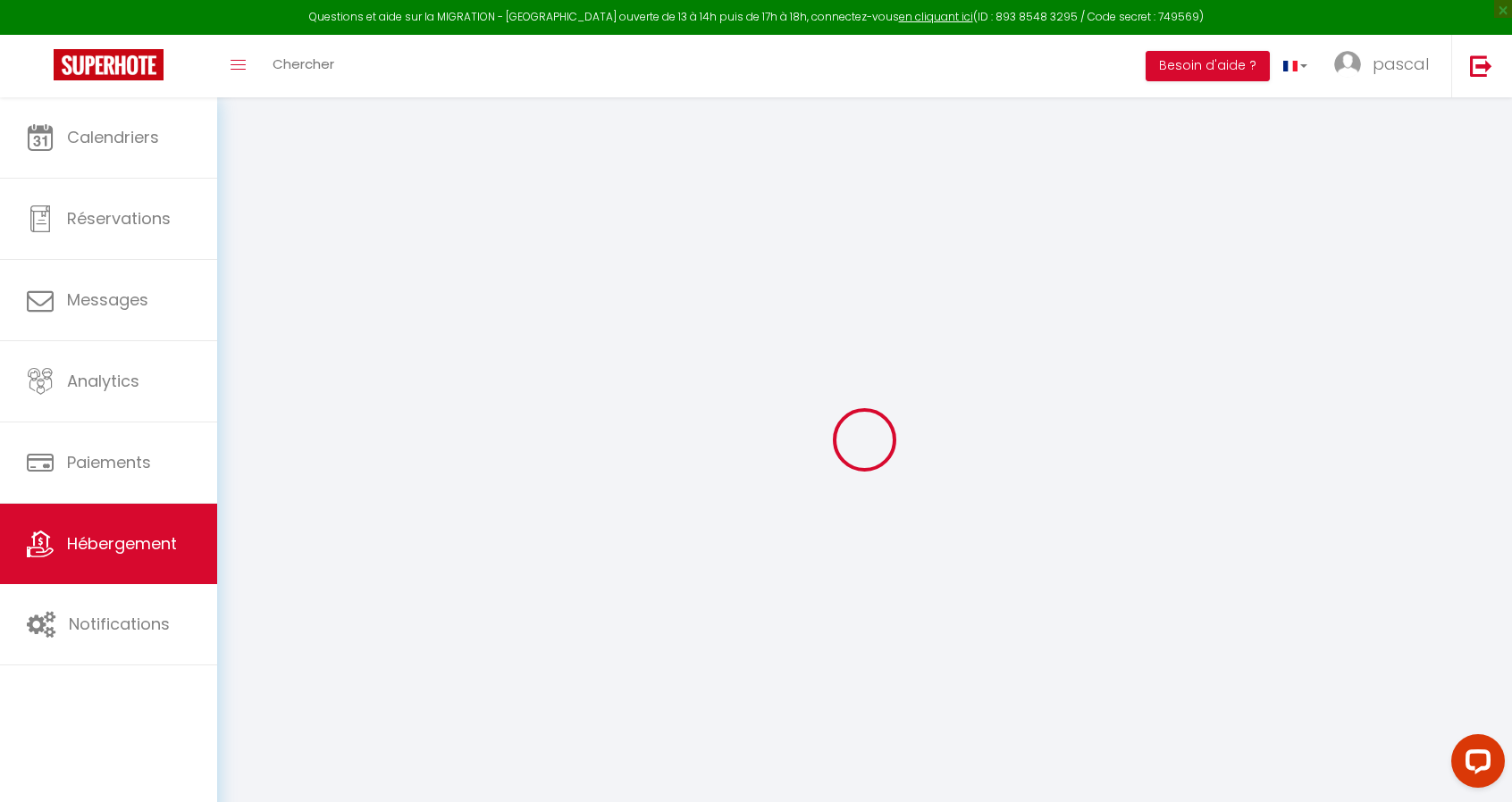
type input "0"
select select
select select "9723"
select select
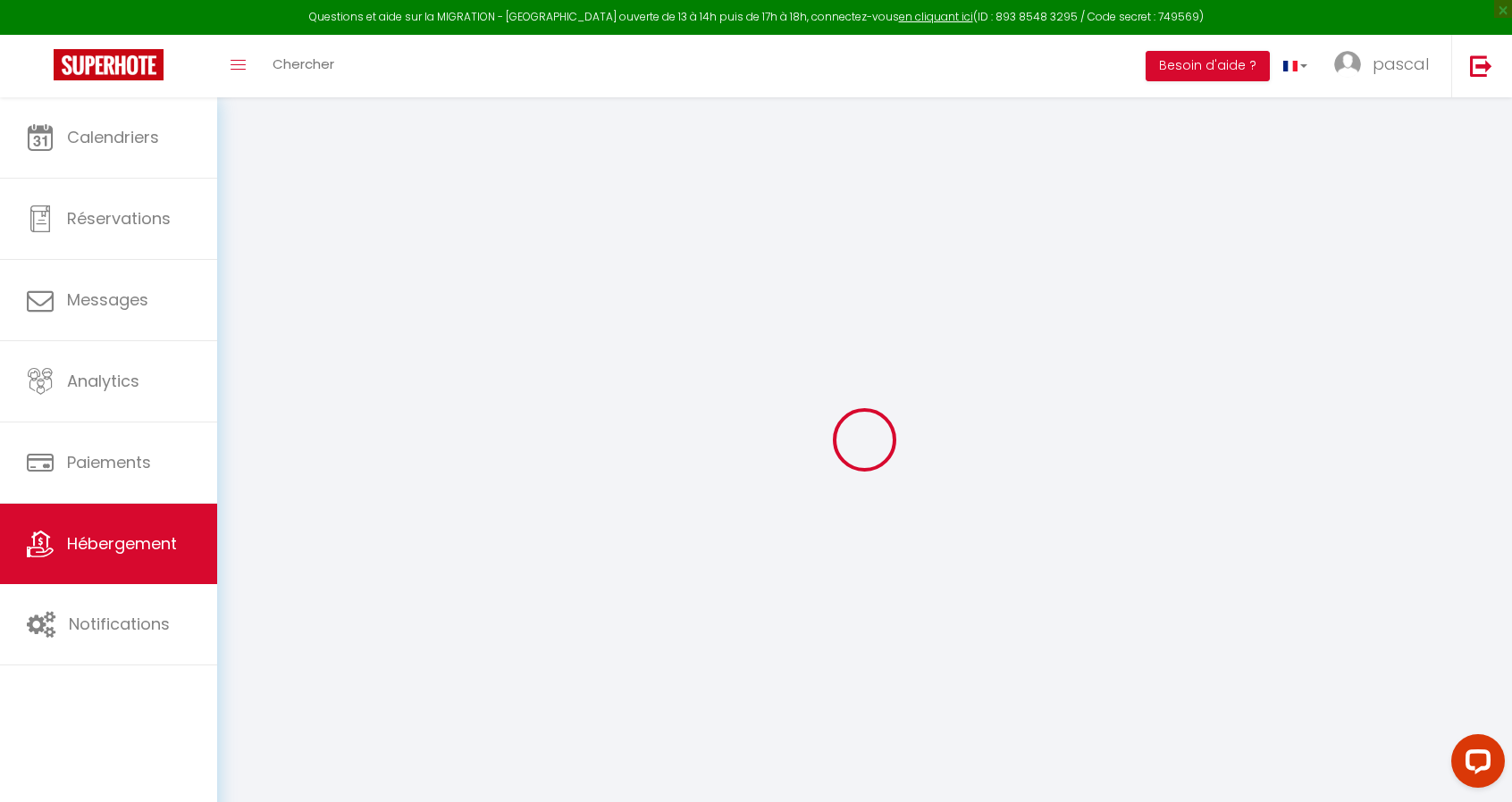
select select
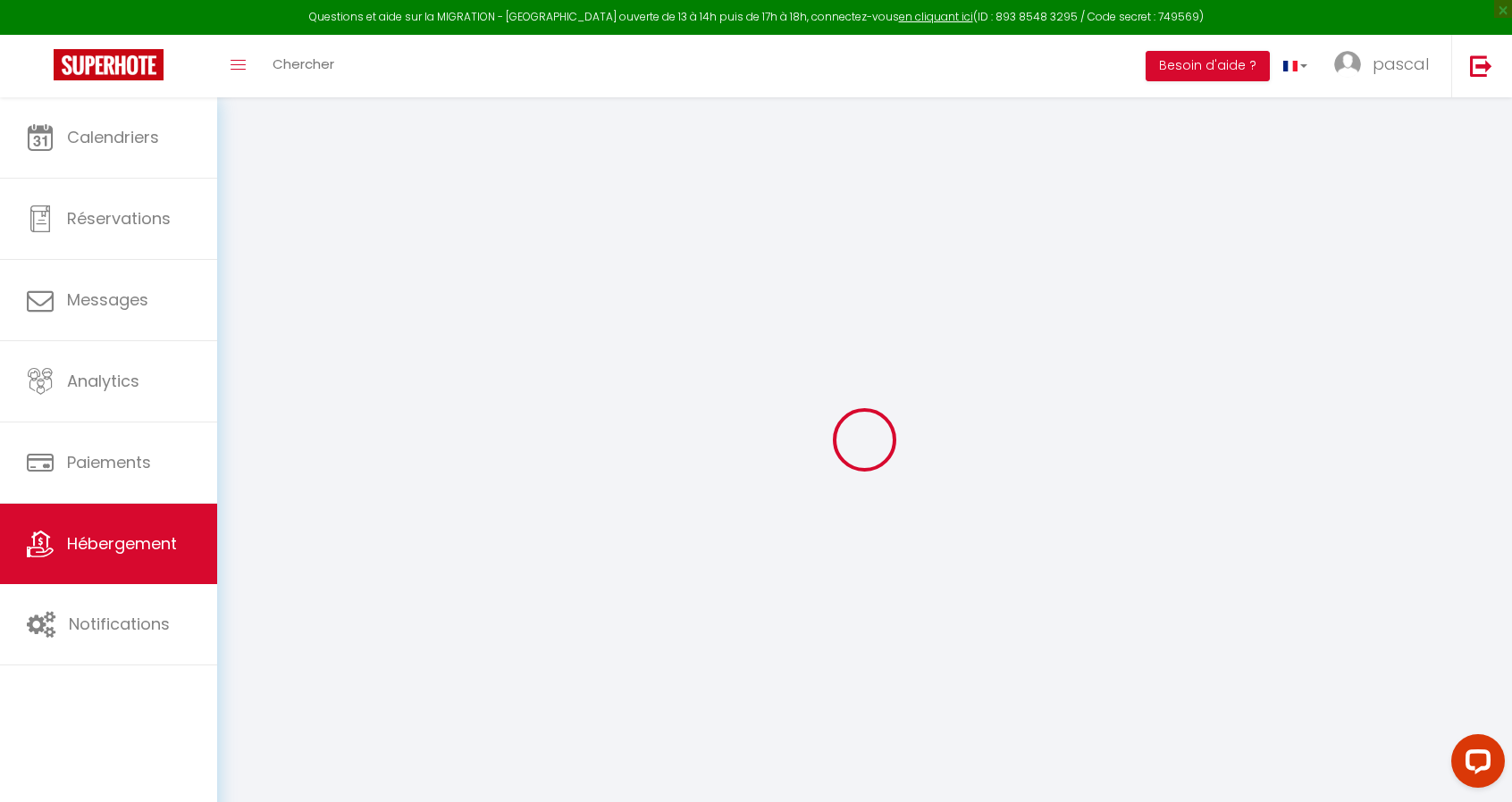
checkbox input "false"
select select
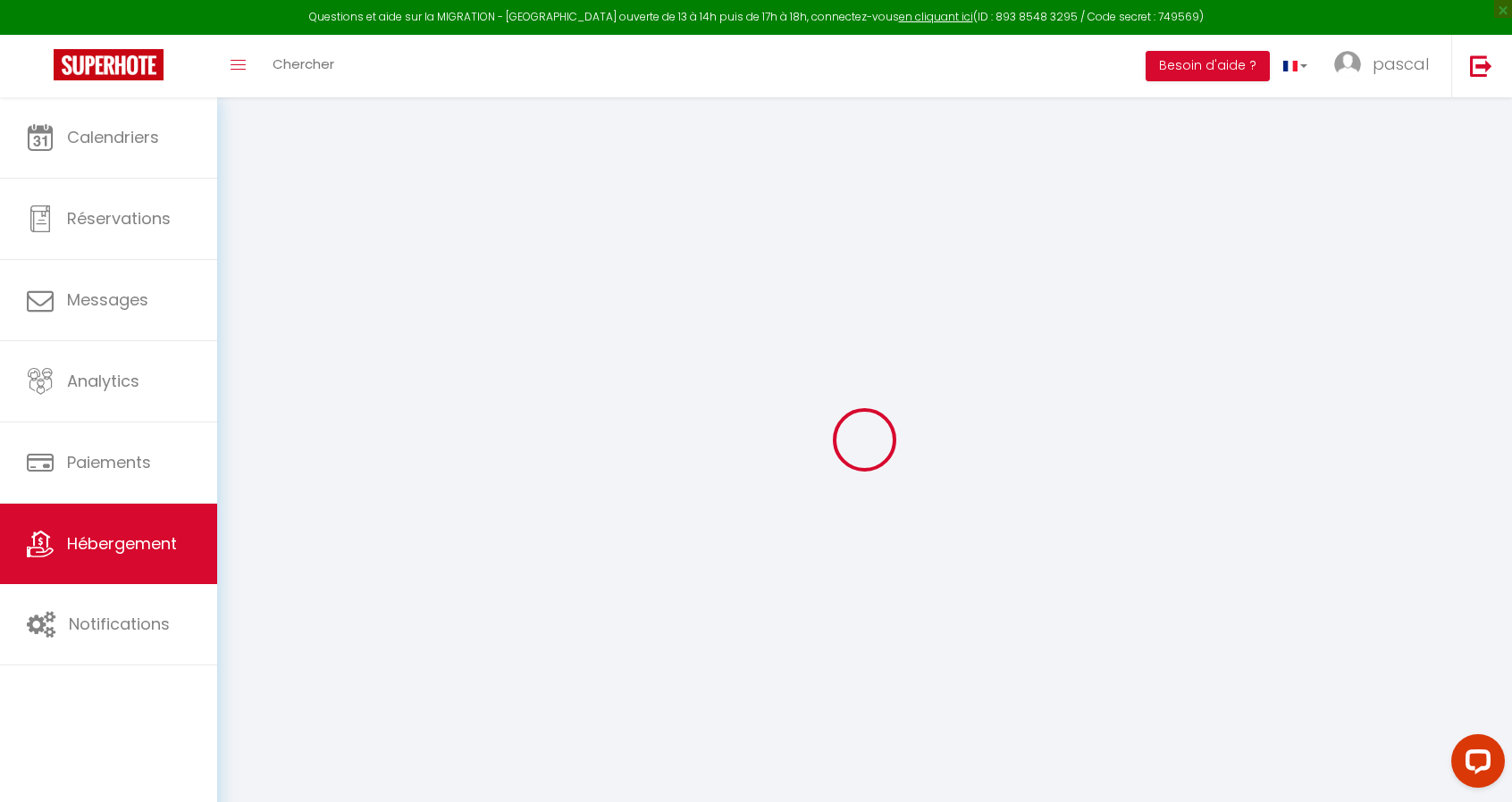
select select
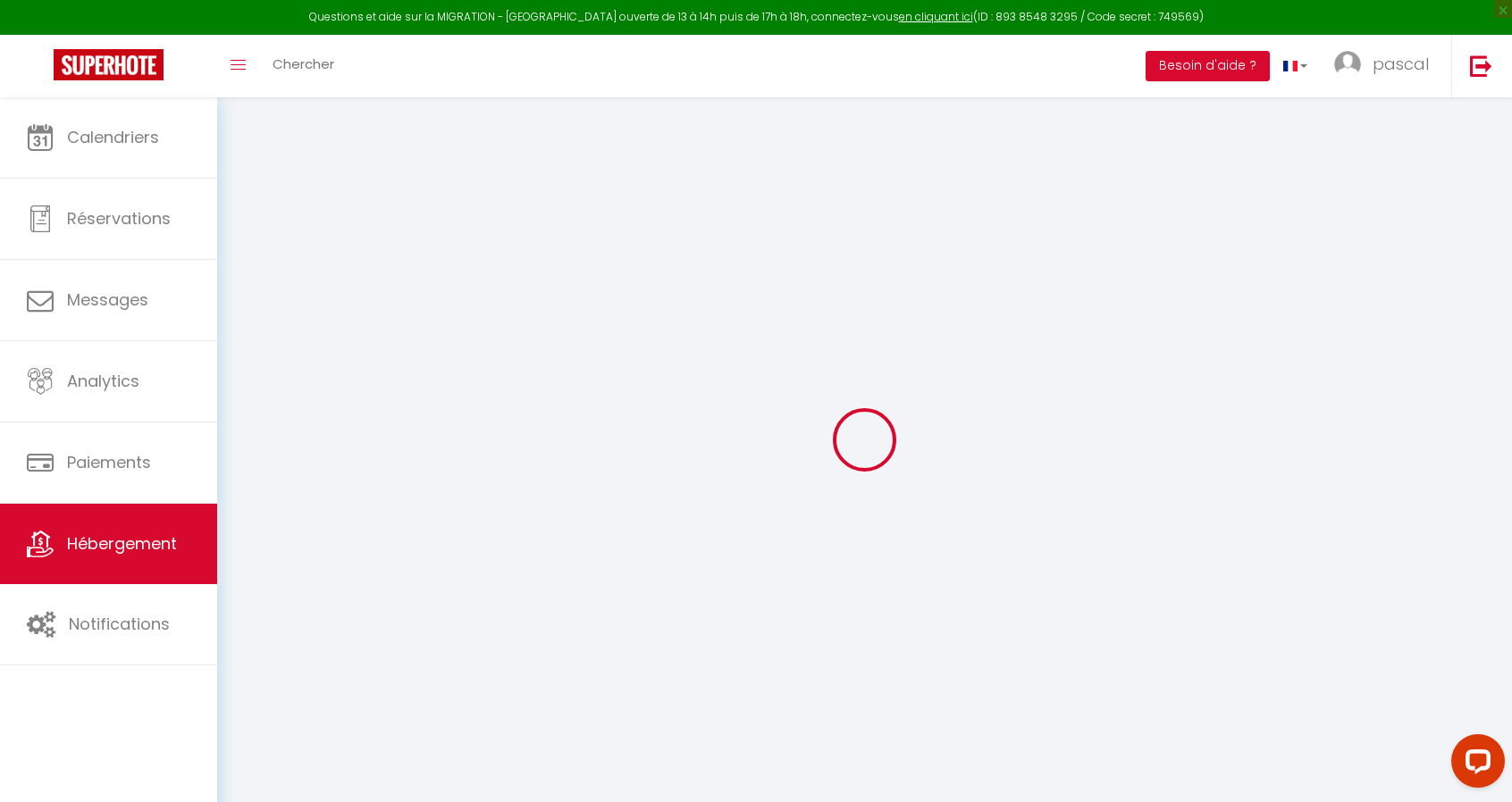
select select
checkbox input "false"
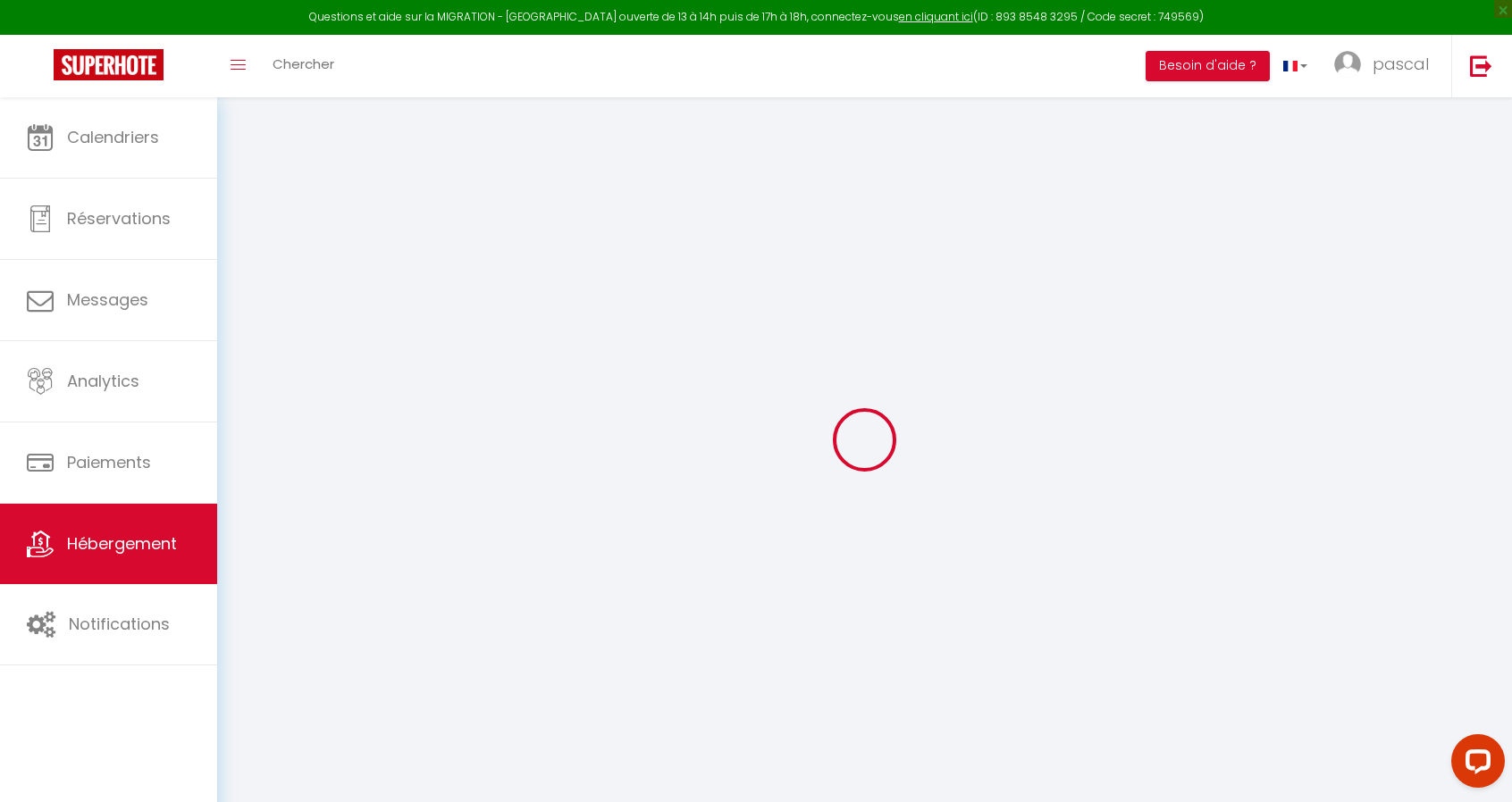
select select
checkbox input "false"
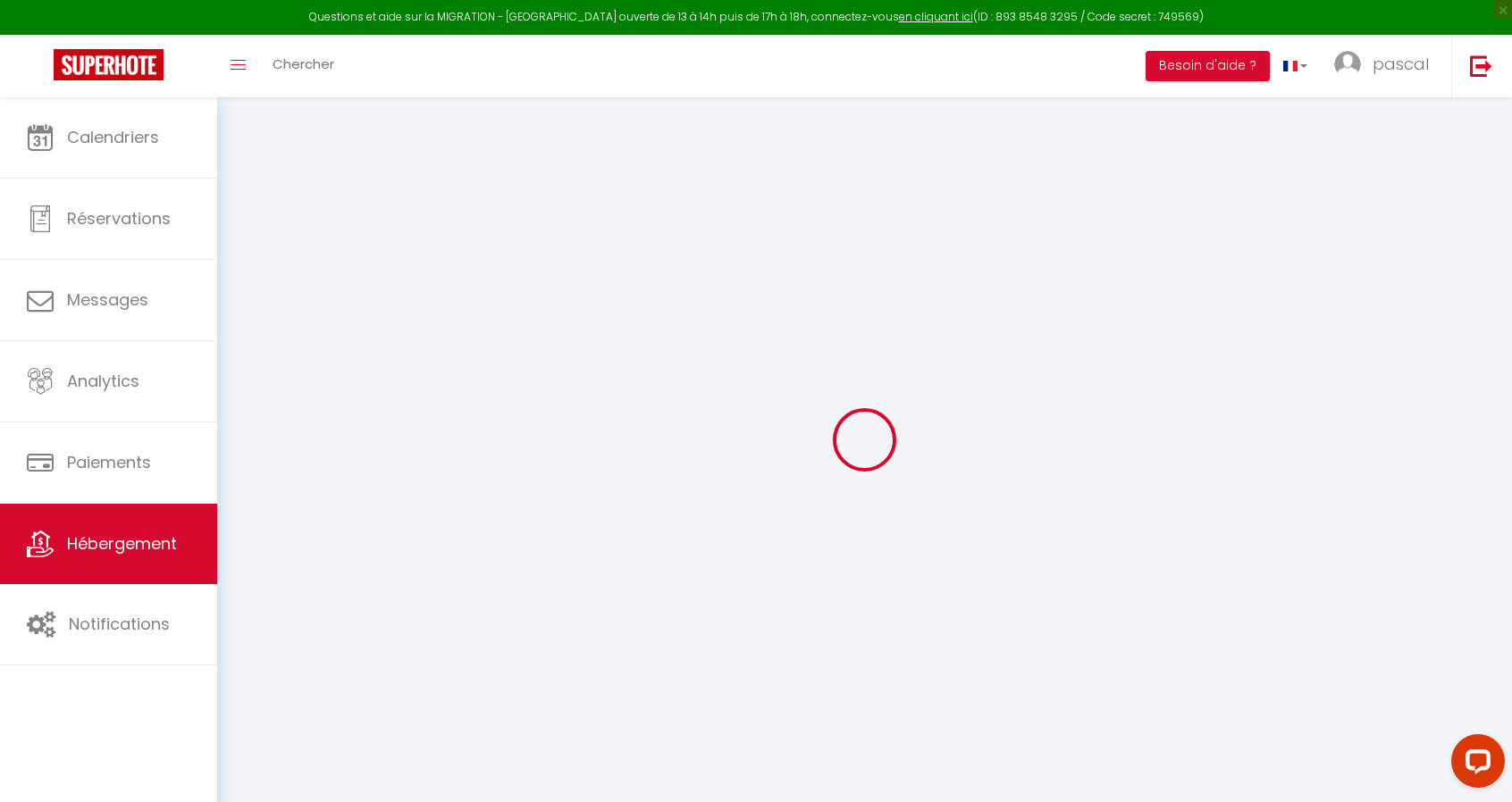
select select
checkbox input "false"
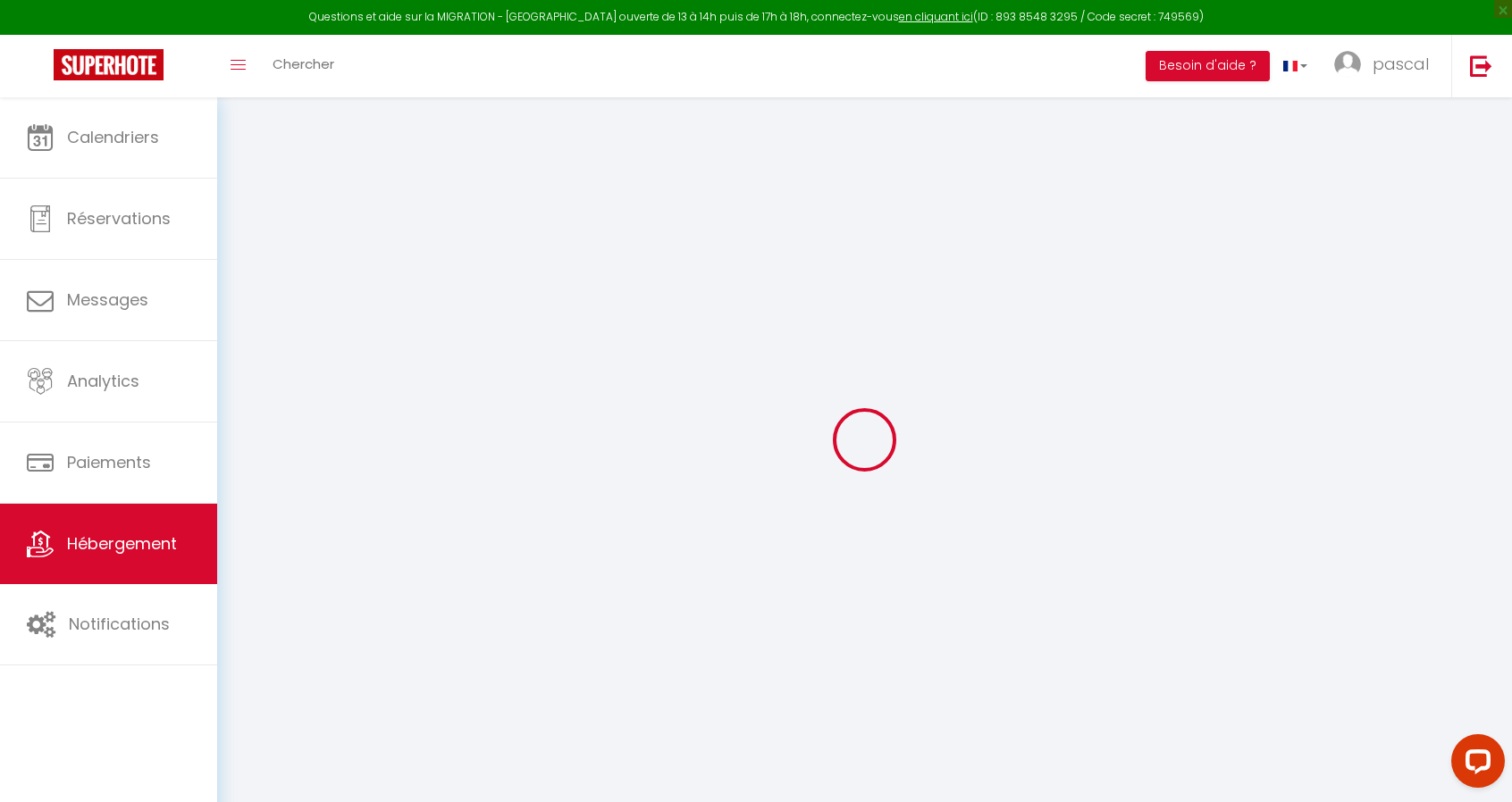
select select
checkbox input "false"
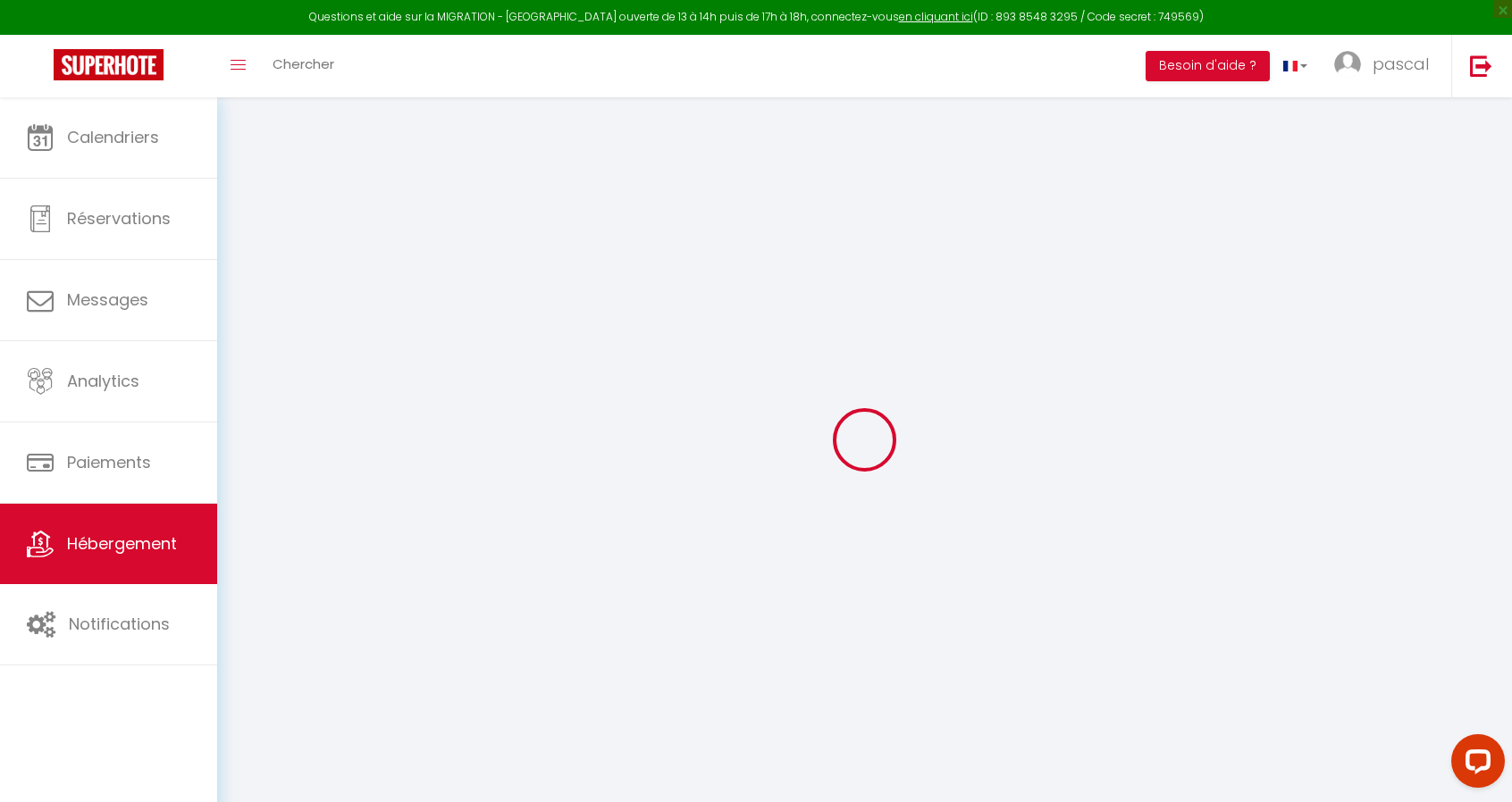
select select "6636-49245623"
select select "365"
select select "EUR"
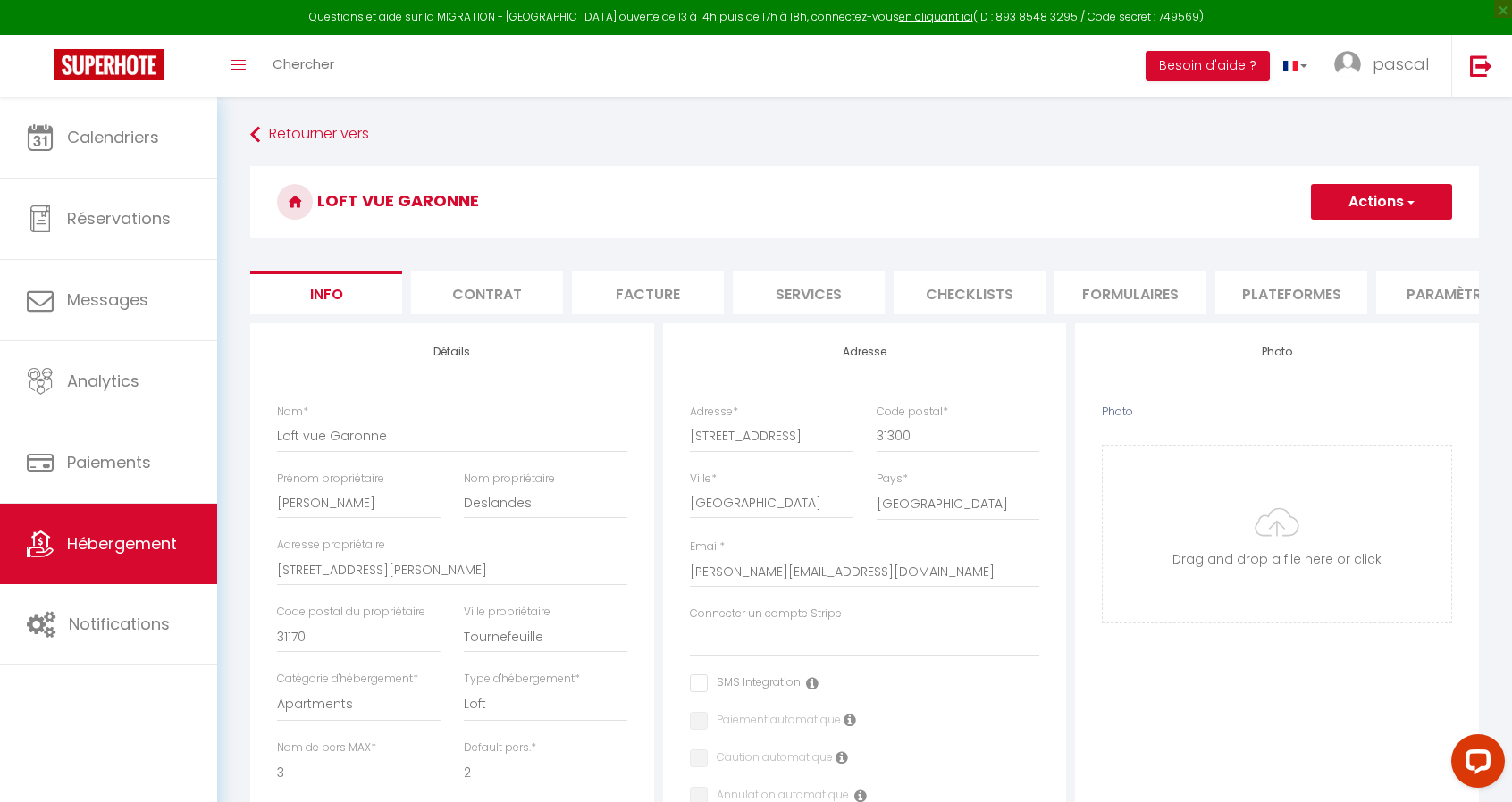
click at [1287, 286] on li "Plateformes" at bounding box center [1290, 292] width 152 height 44
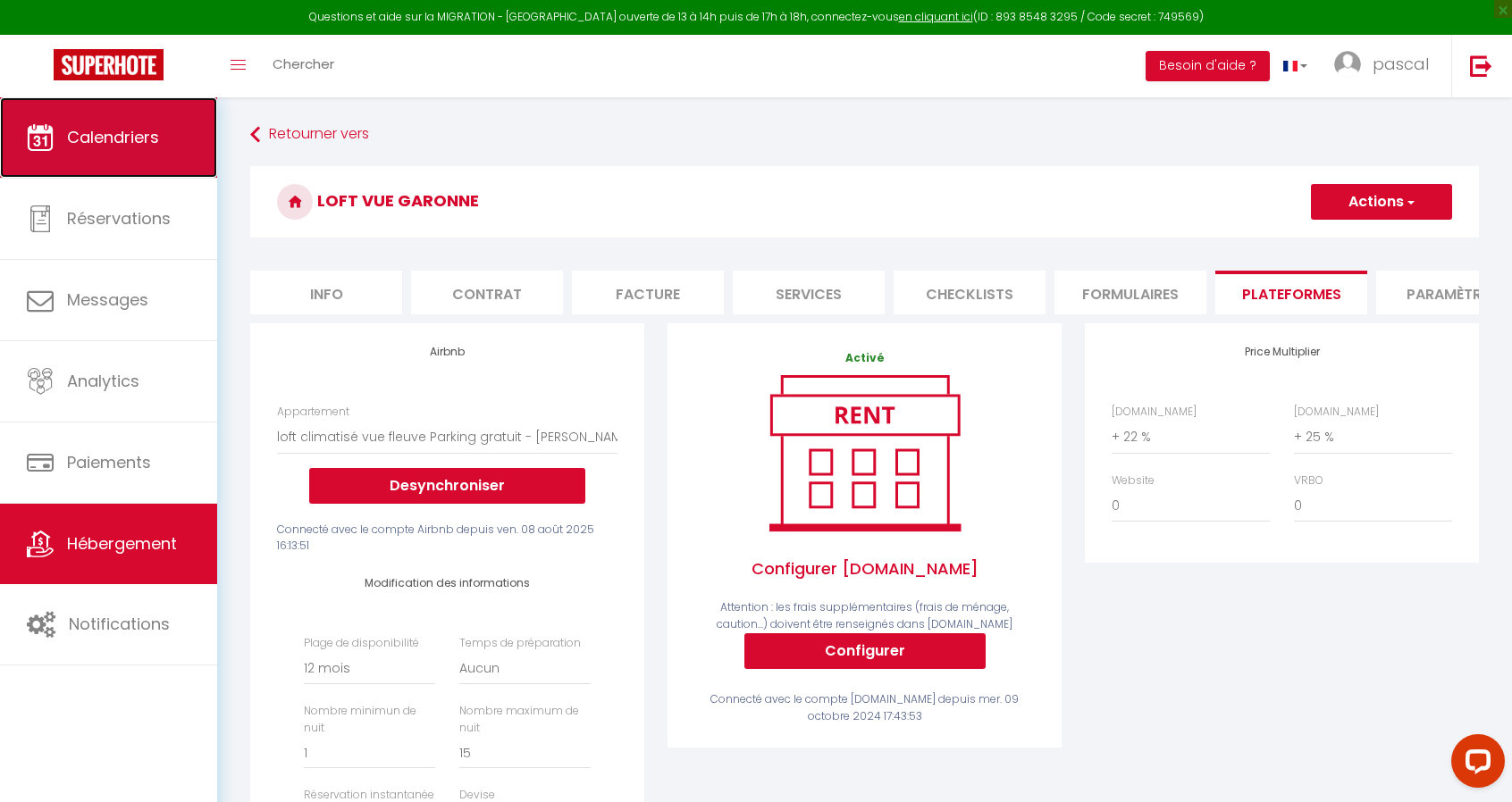
drag, startPoint x: 151, startPoint y: 227, endPoint x: 110, endPoint y: 136, distance: 99.8
click at [110, 136] on span "Calendriers" at bounding box center [113, 136] width 92 height 22
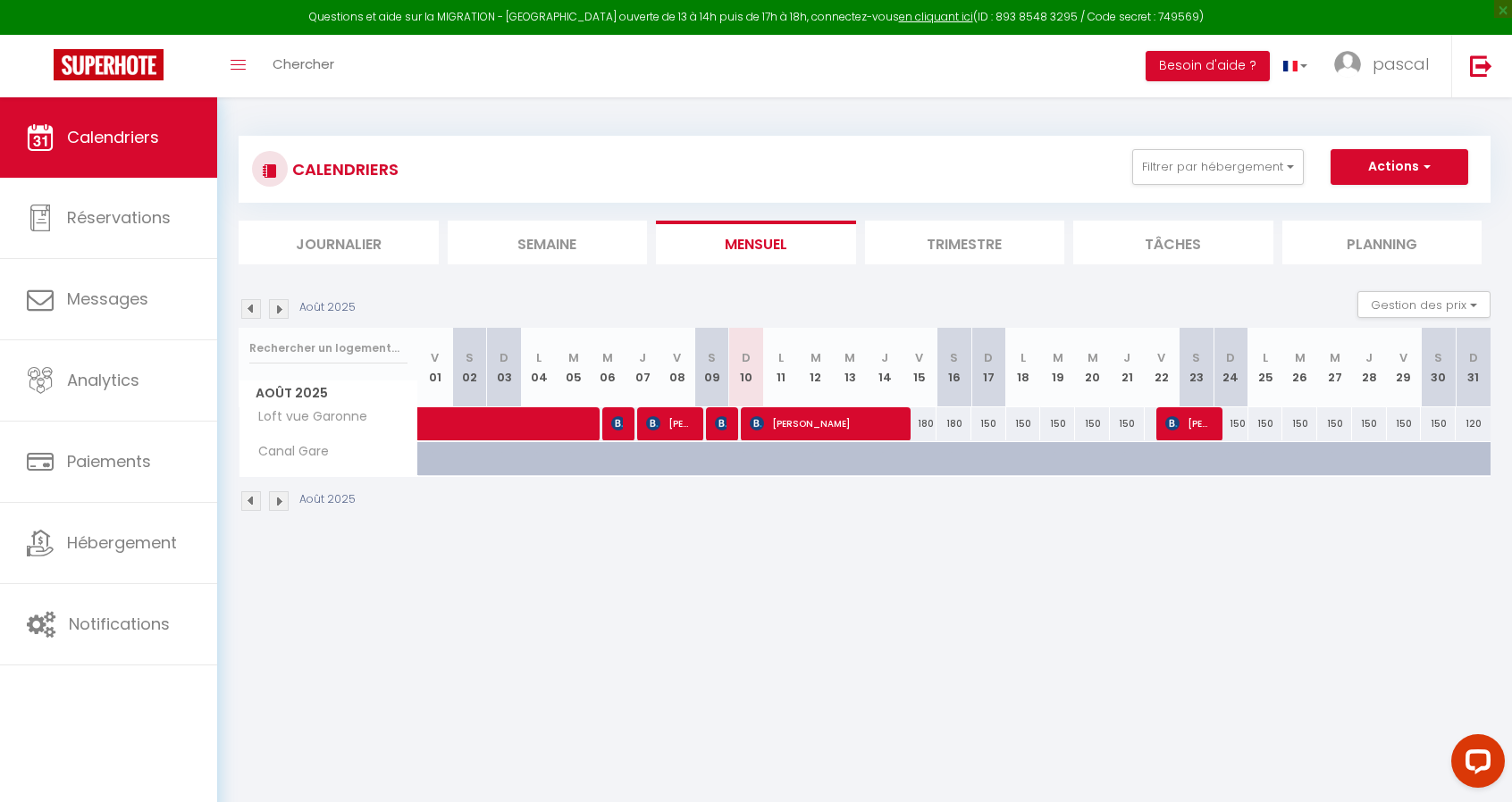
click at [283, 310] on img at bounding box center [279, 309] width 20 height 20
